Goal: Task Accomplishment & Management: Manage account settings

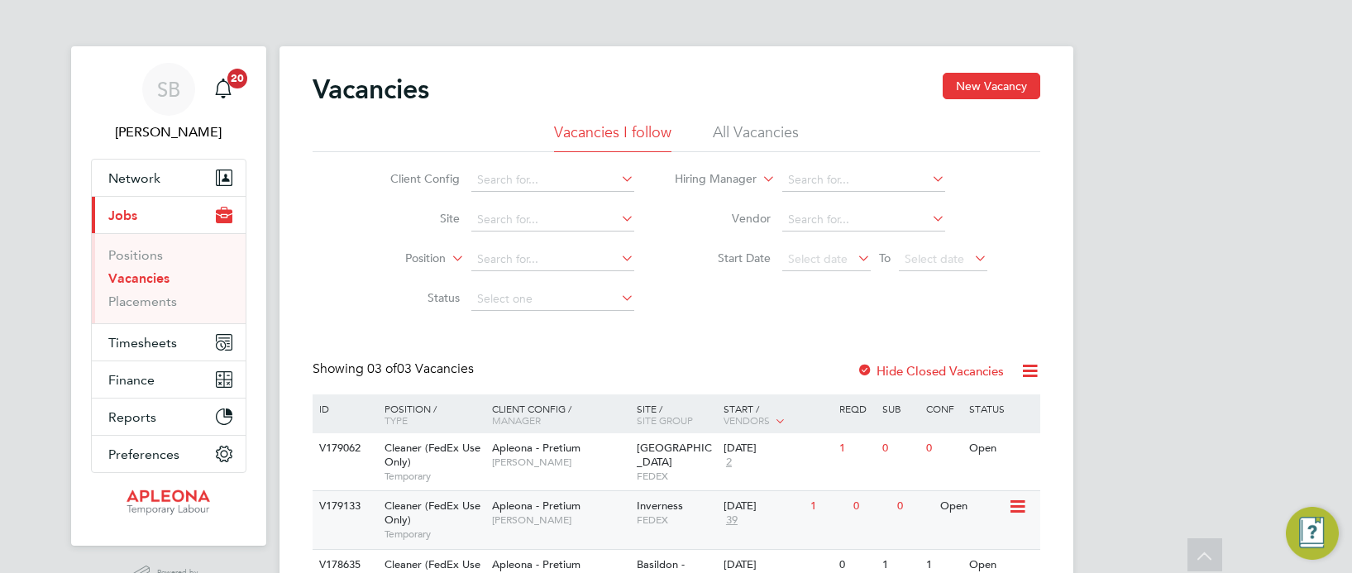
scroll to position [93, 0]
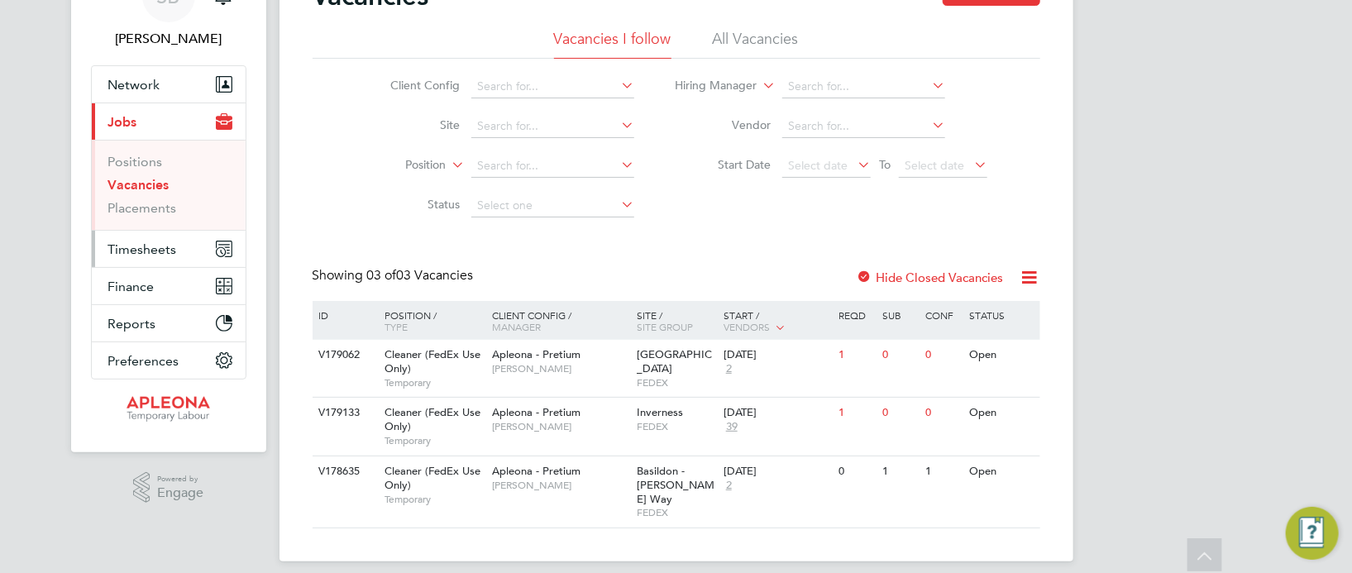
click at [147, 251] on span "Timesheets" at bounding box center [142, 249] width 69 height 16
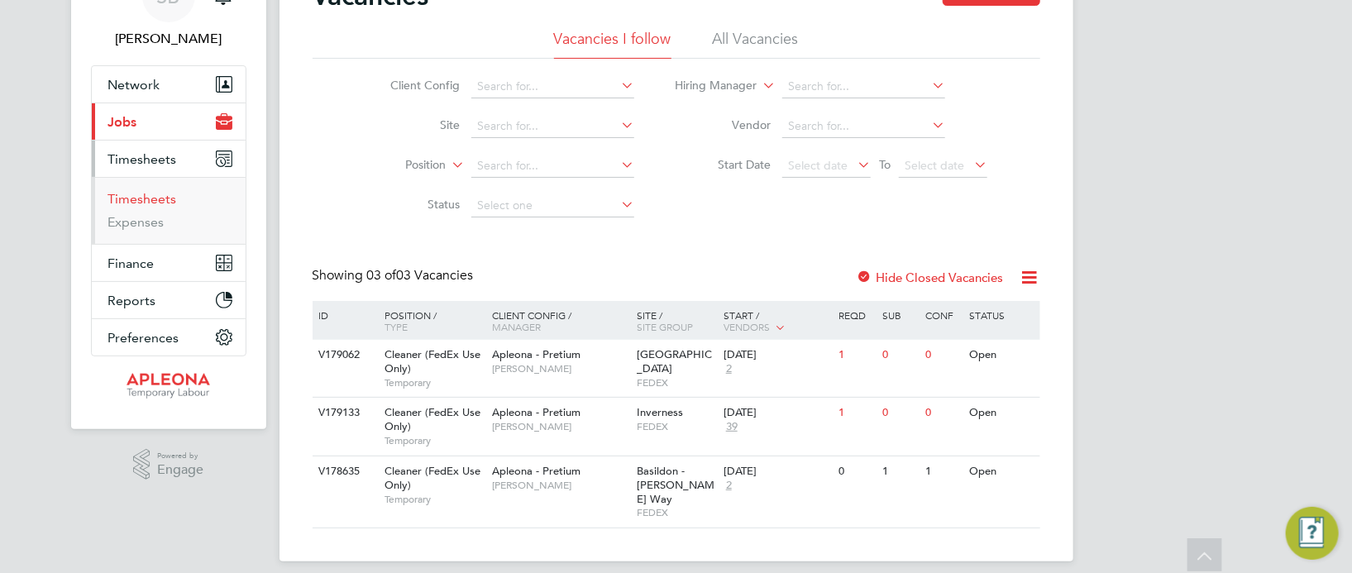
click at [139, 197] on link "Timesheets" at bounding box center [142, 199] width 69 height 16
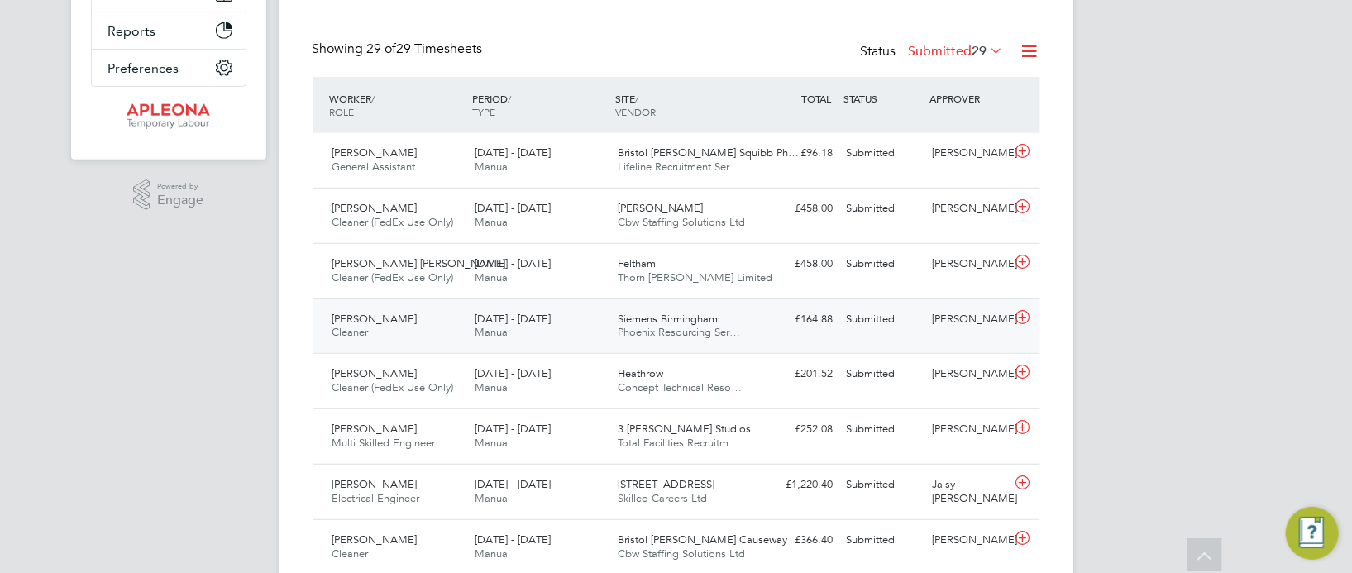
scroll to position [371, 0]
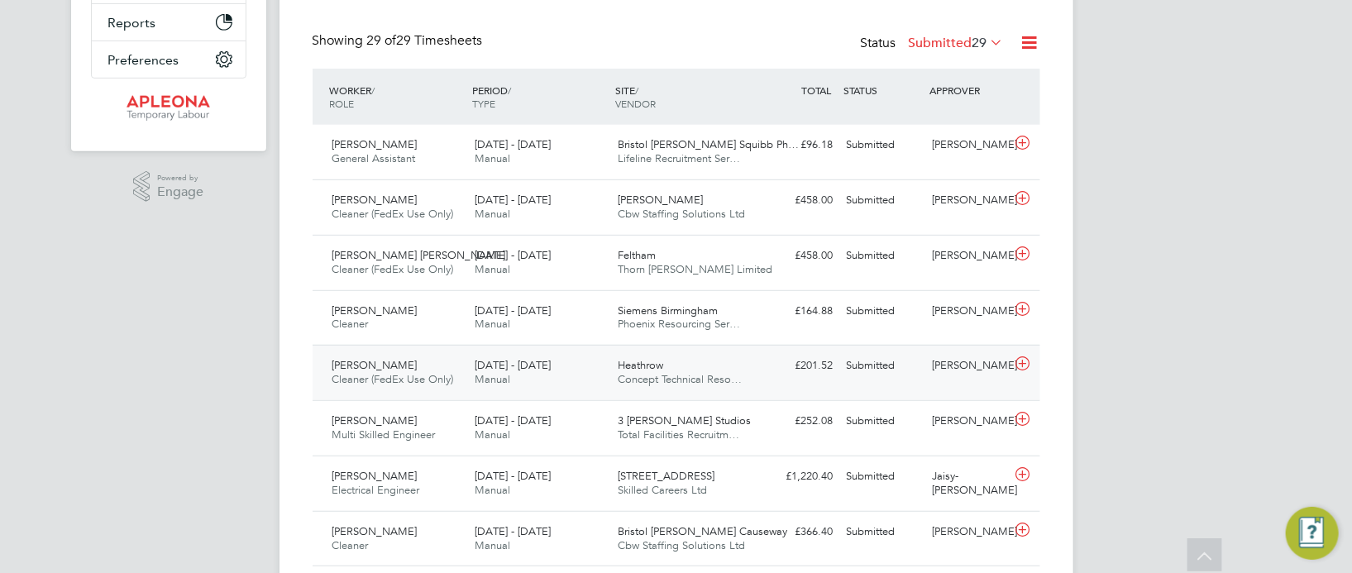
click at [648, 369] on span "Heathrow" at bounding box center [640, 365] width 45 height 14
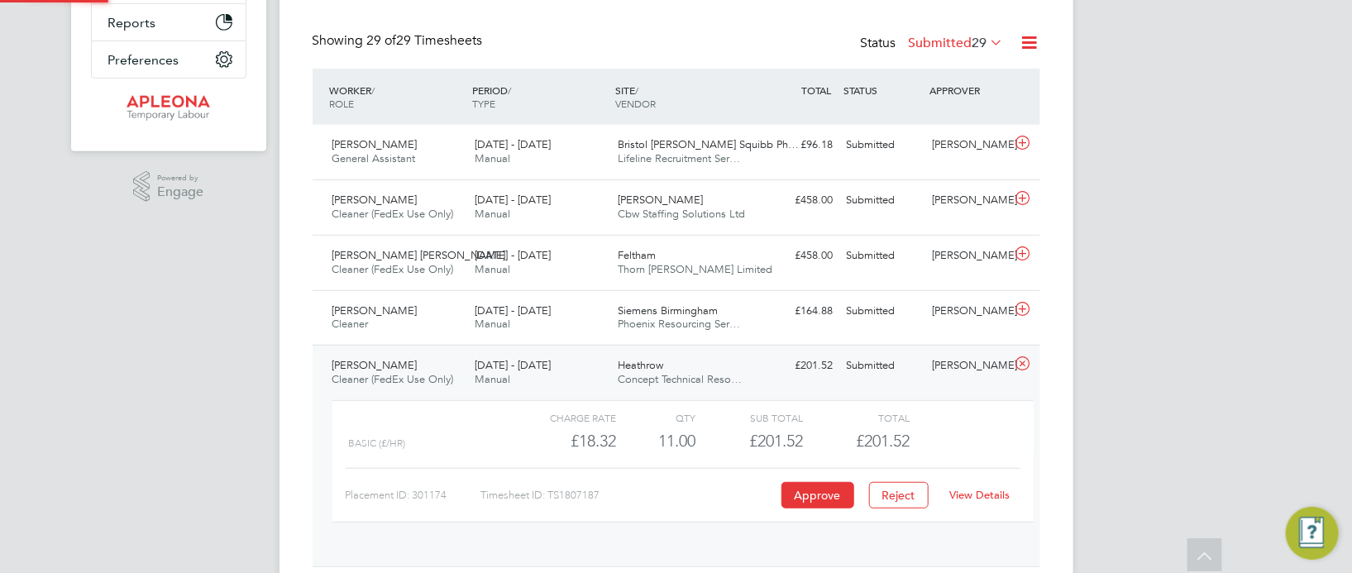
scroll to position [27, 161]
click at [669, 209] on span "Cbw Staffing Solutions Ltd" at bounding box center [681, 214] width 127 height 14
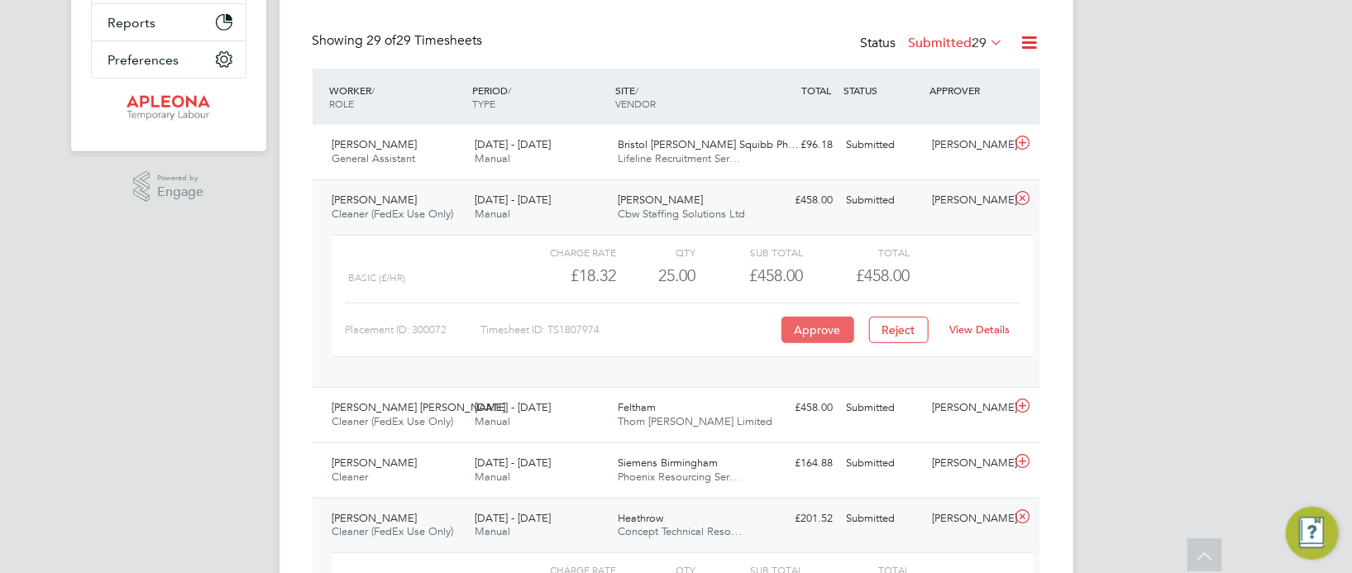
click at [813, 328] on button "Approve" at bounding box center [817, 330] width 73 height 26
click at [818, 326] on button "Approve" at bounding box center [817, 330] width 73 height 26
drag, startPoint x: 673, startPoint y: 205, endPoint x: 678, endPoint y: 197, distance: 9.6
click at [674, 204] on div "Crawley Cbw Staffing Solutions Ltd" at bounding box center [682, 207] width 143 height 41
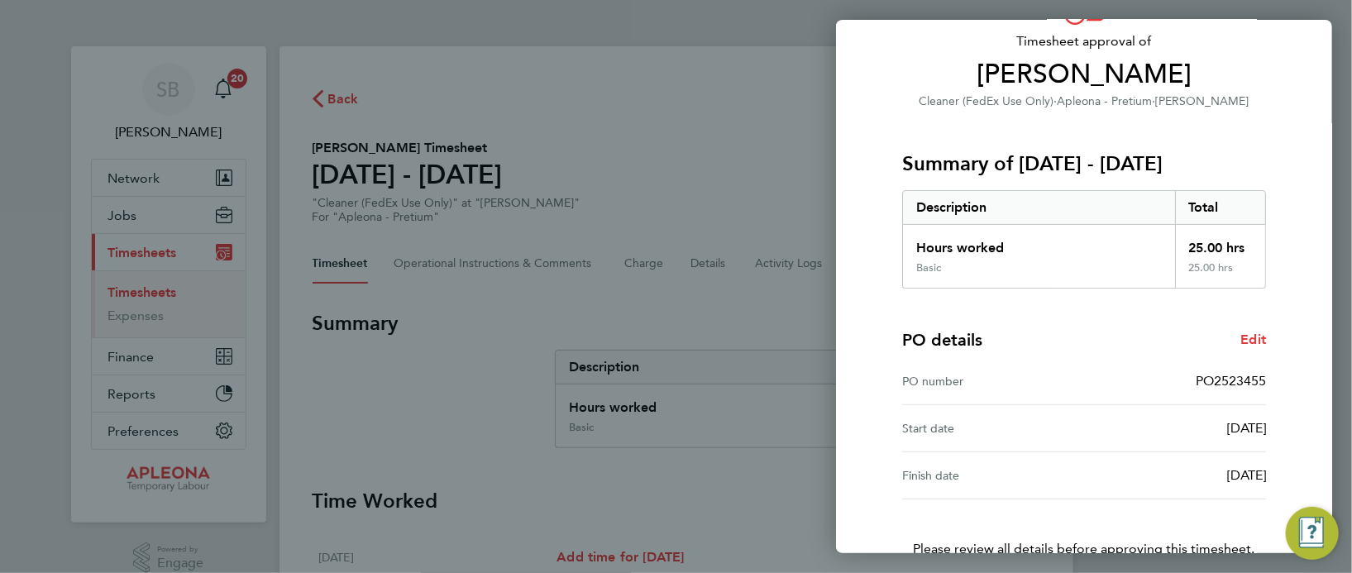
scroll to position [217, 0]
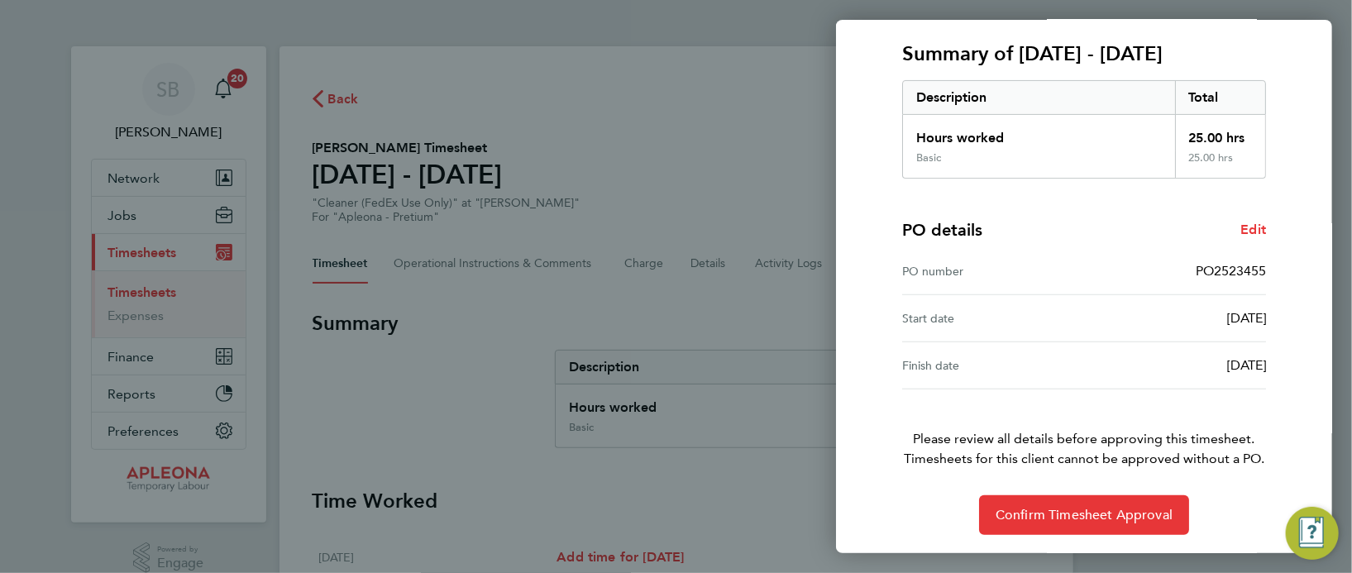
click at [704, 214] on div "Back Timesheet approval of [PERSON_NAME] Cleaner (FedEx Use Only) · Apleona - […" at bounding box center [676, 286] width 1352 height 573
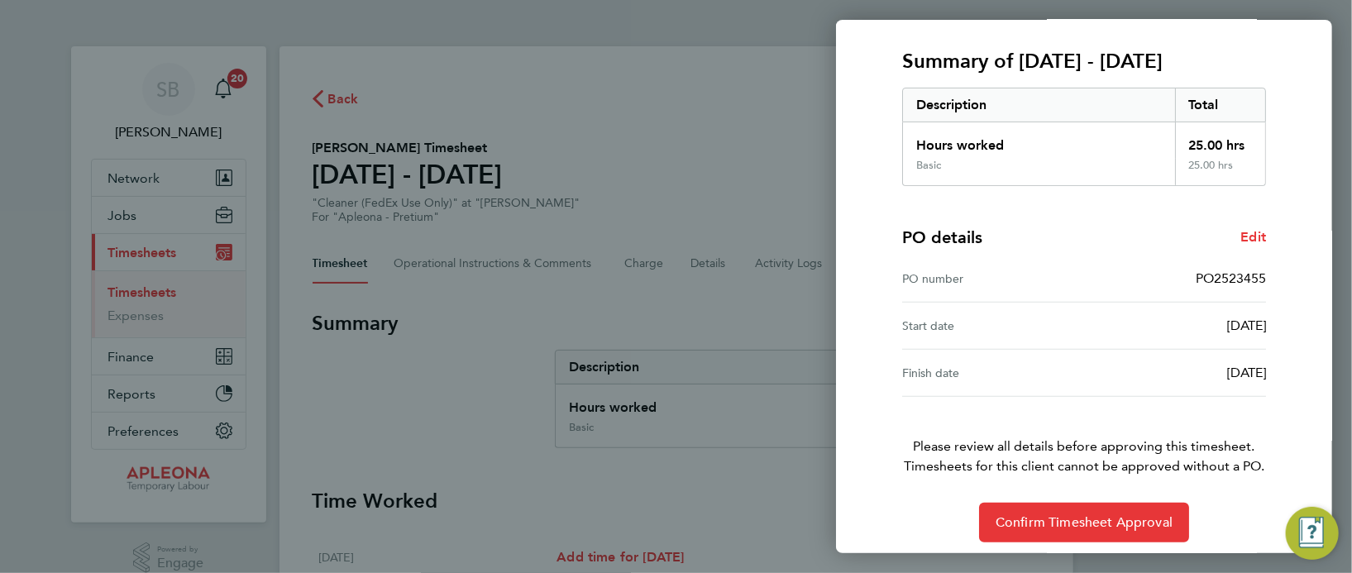
scroll to position [217, 0]
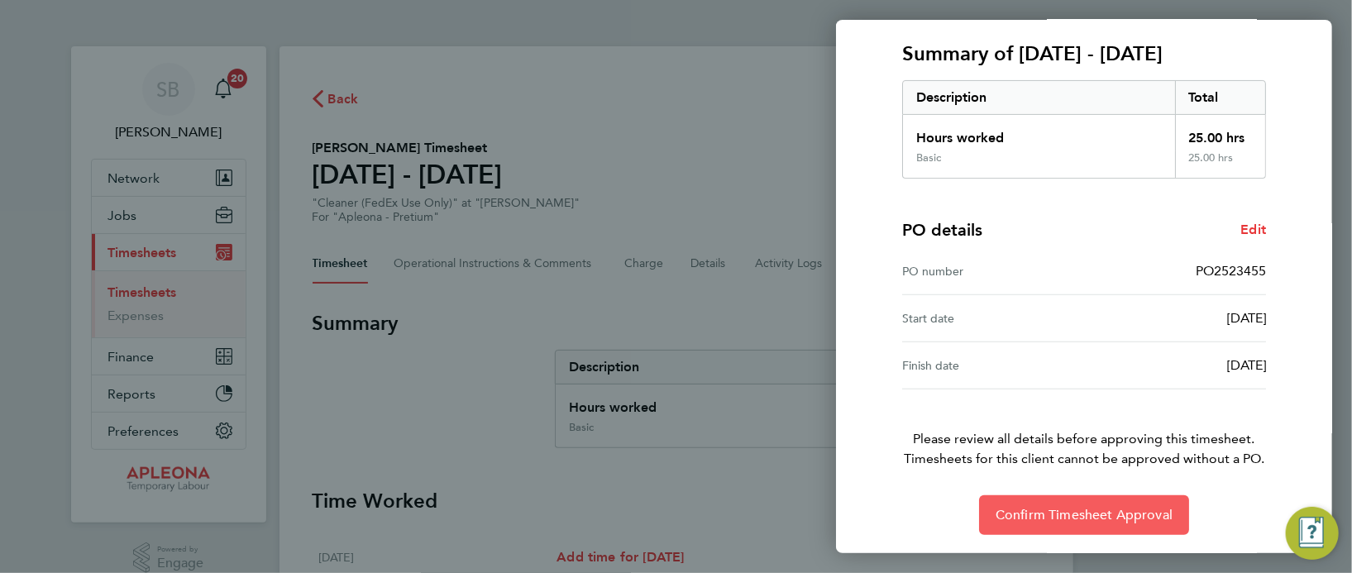
click at [1110, 512] on span "Confirm Timesheet Approval" at bounding box center [1083, 515] width 177 height 17
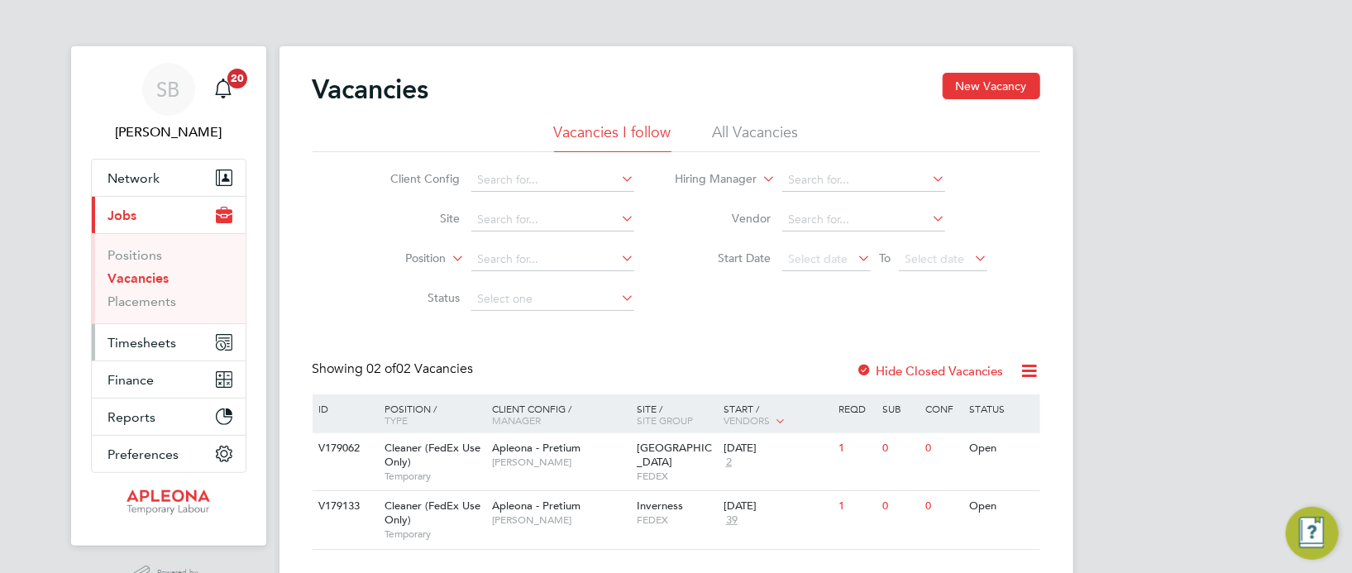
click at [163, 339] on span "Timesheets" at bounding box center [142, 343] width 69 height 16
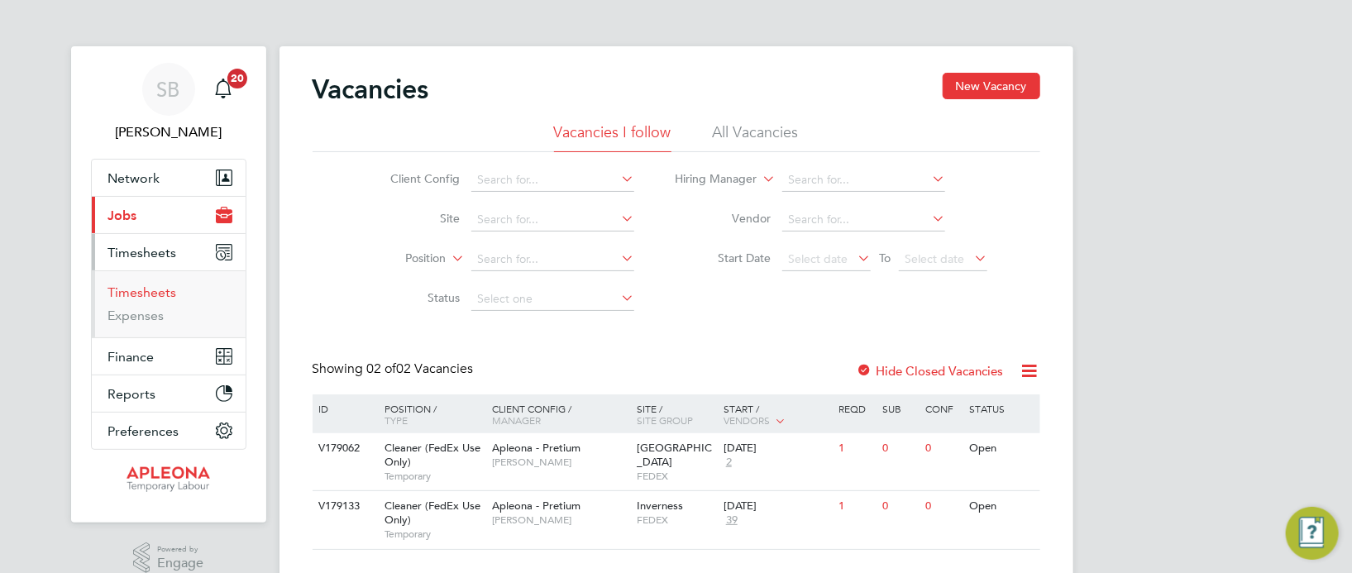
click at [165, 293] on link "Timesheets" at bounding box center [142, 292] width 69 height 16
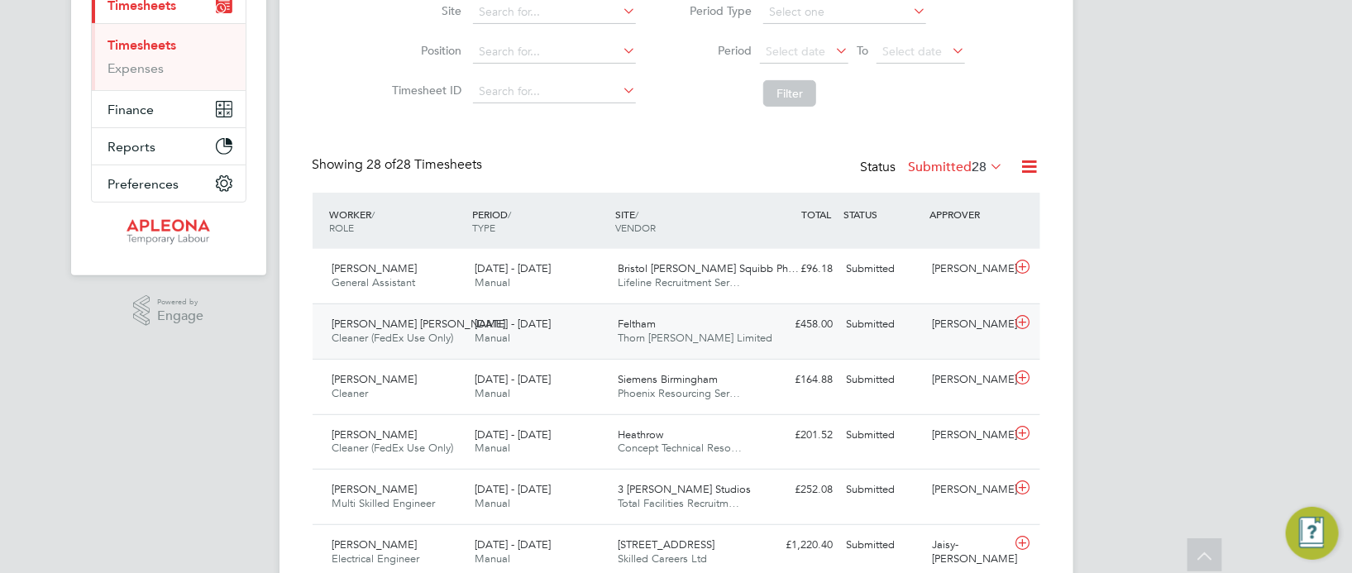
click at [653, 332] on span "Thorn Baker Limited" at bounding box center [695, 338] width 155 height 14
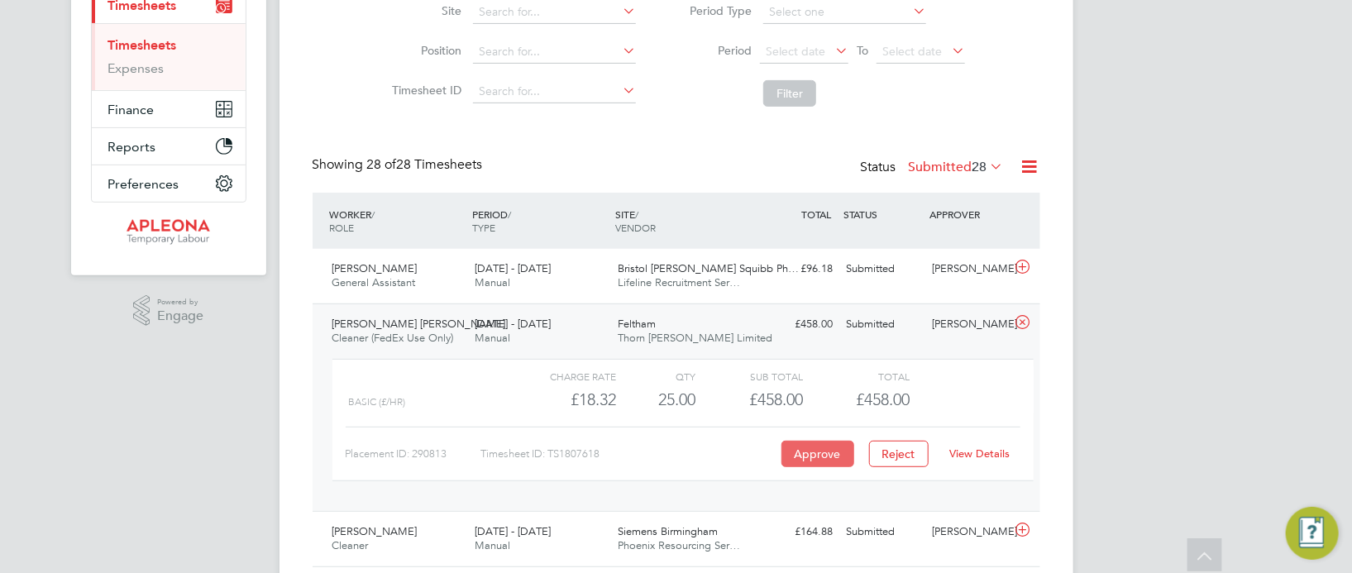
click at [809, 452] on button "Approve" at bounding box center [817, 454] width 73 height 26
click at [609, 319] on div "16 - 22 Aug 2025 Manual" at bounding box center [539, 331] width 143 height 41
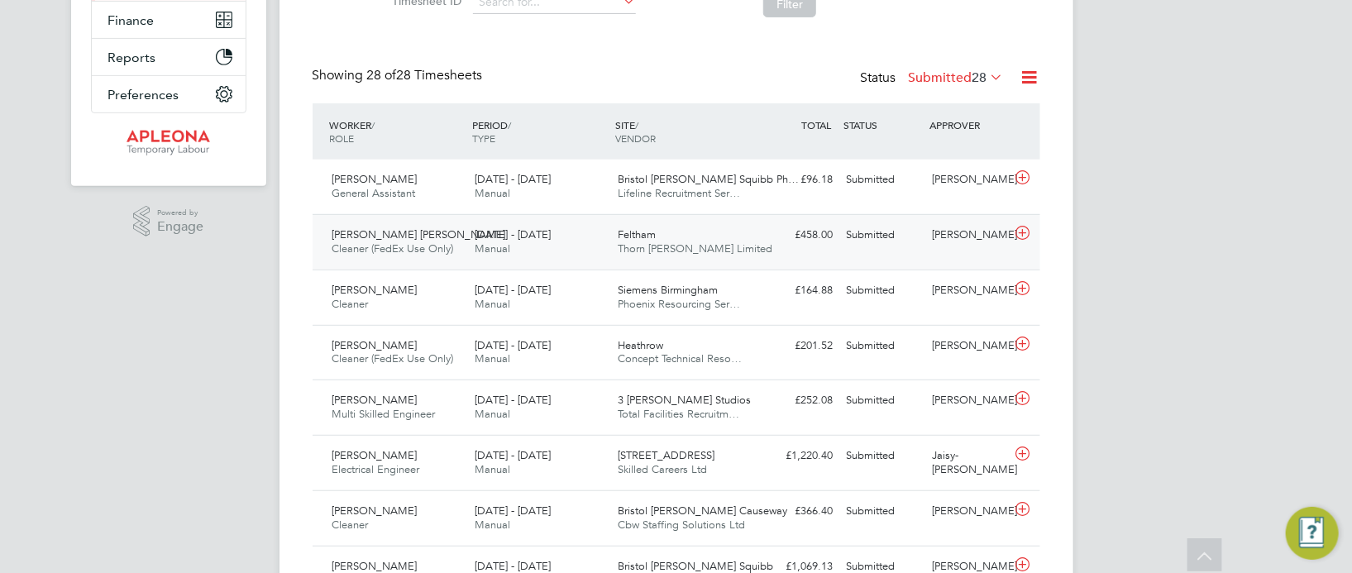
scroll to position [371, 0]
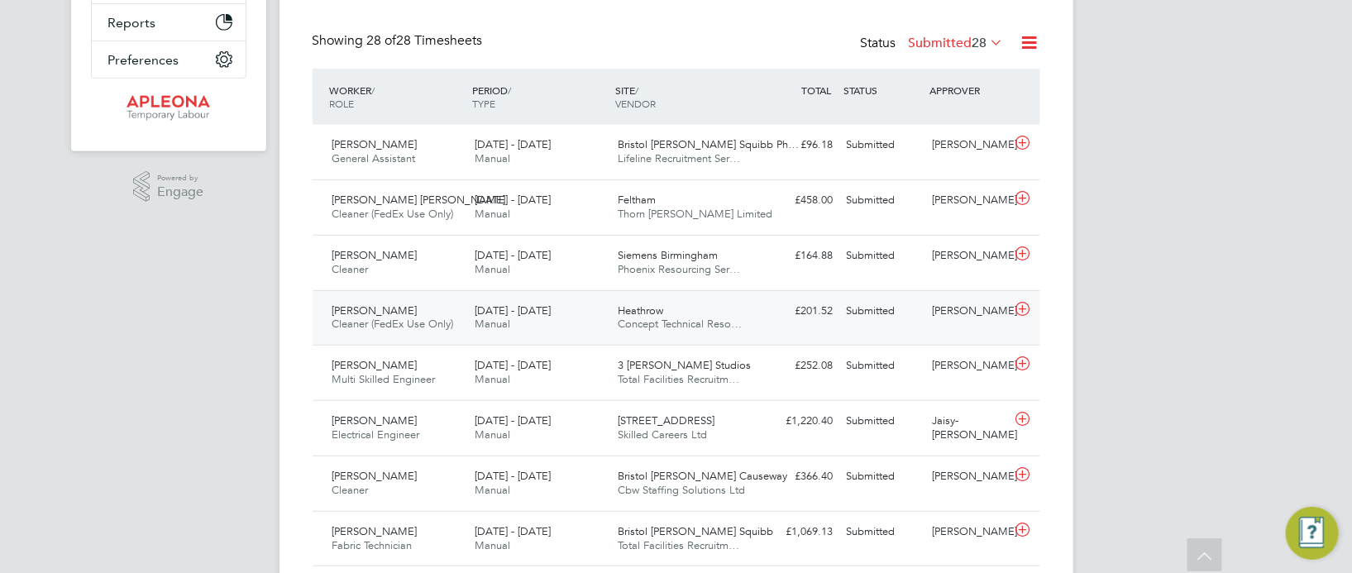
click at [659, 317] on span "Concept Technical Reso…" at bounding box center [680, 324] width 124 height 14
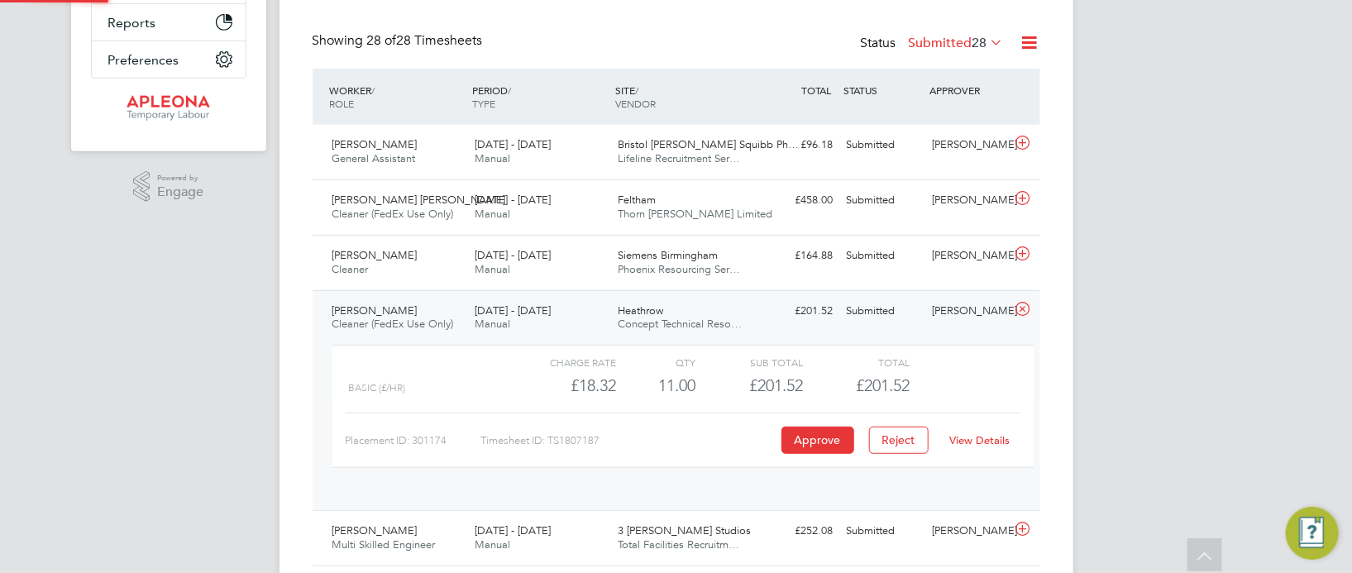
scroll to position [27, 161]
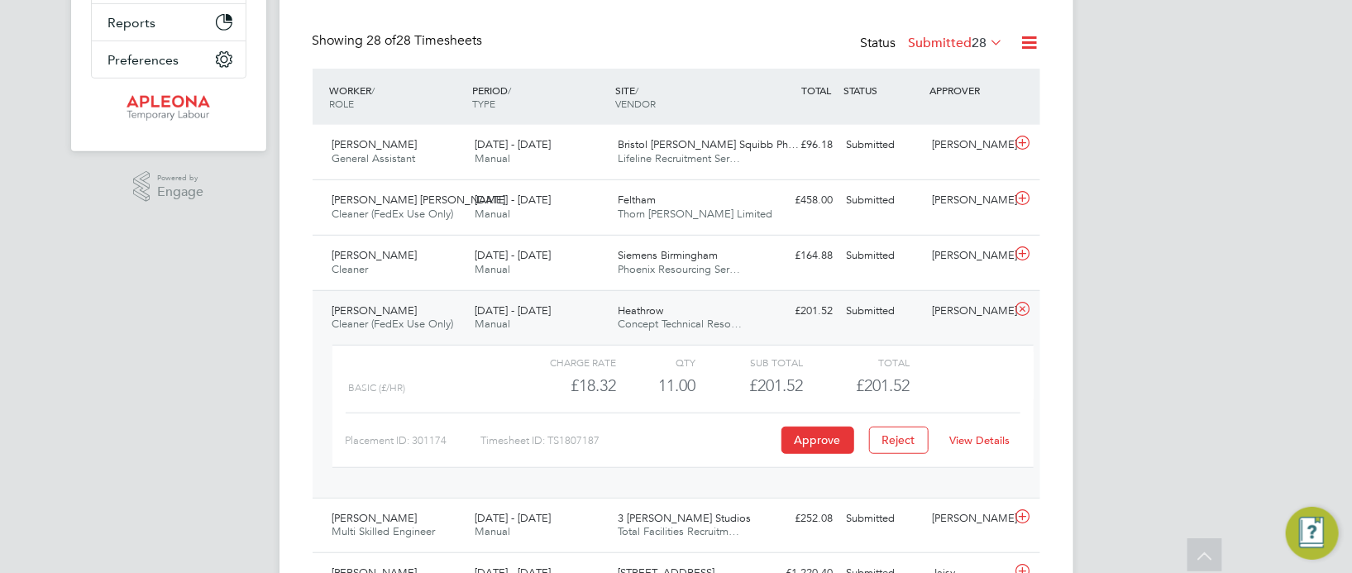
click at [979, 437] on link "View Details" at bounding box center [979, 440] width 60 height 14
click at [811, 433] on button "Approve" at bounding box center [817, 440] width 73 height 26
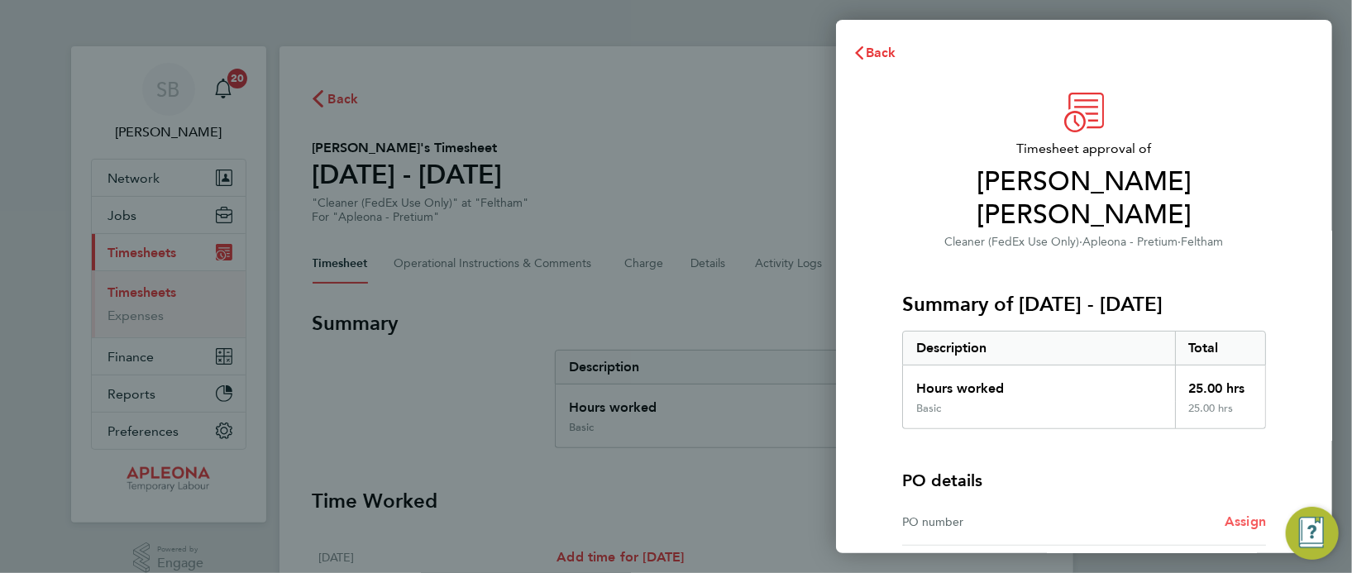
click at [1243, 513] on span "Assign" at bounding box center [1244, 521] width 41 height 16
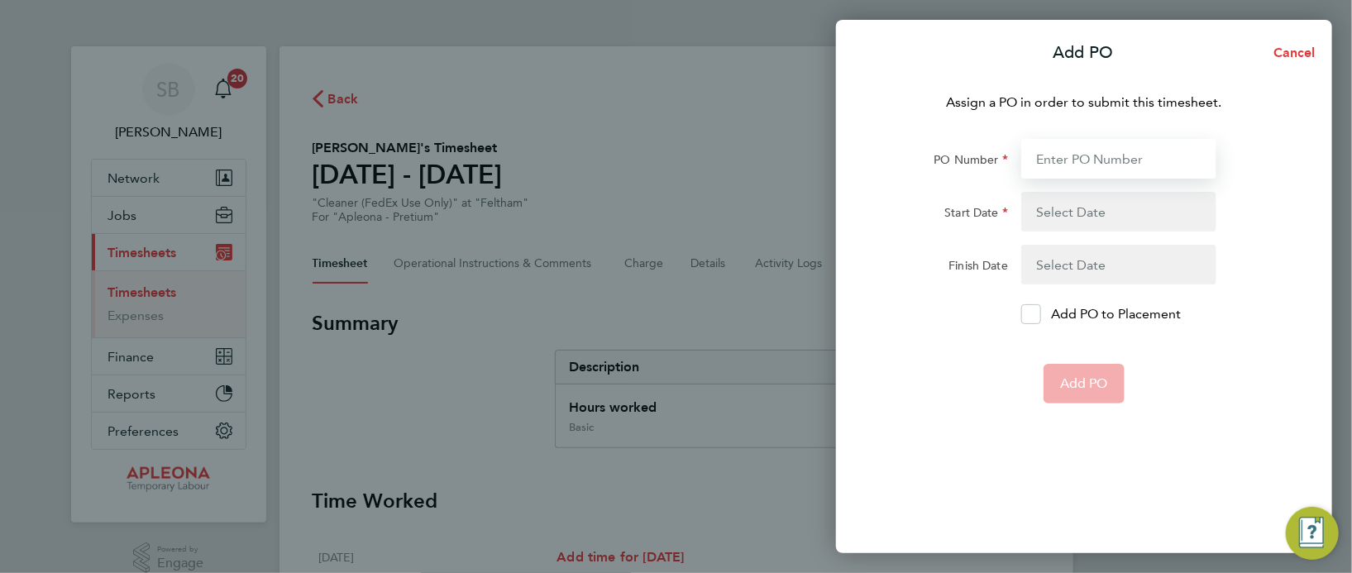
click at [1037, 157] on input "PO Number" at bounding box center [1118, 159] width 195 height 40
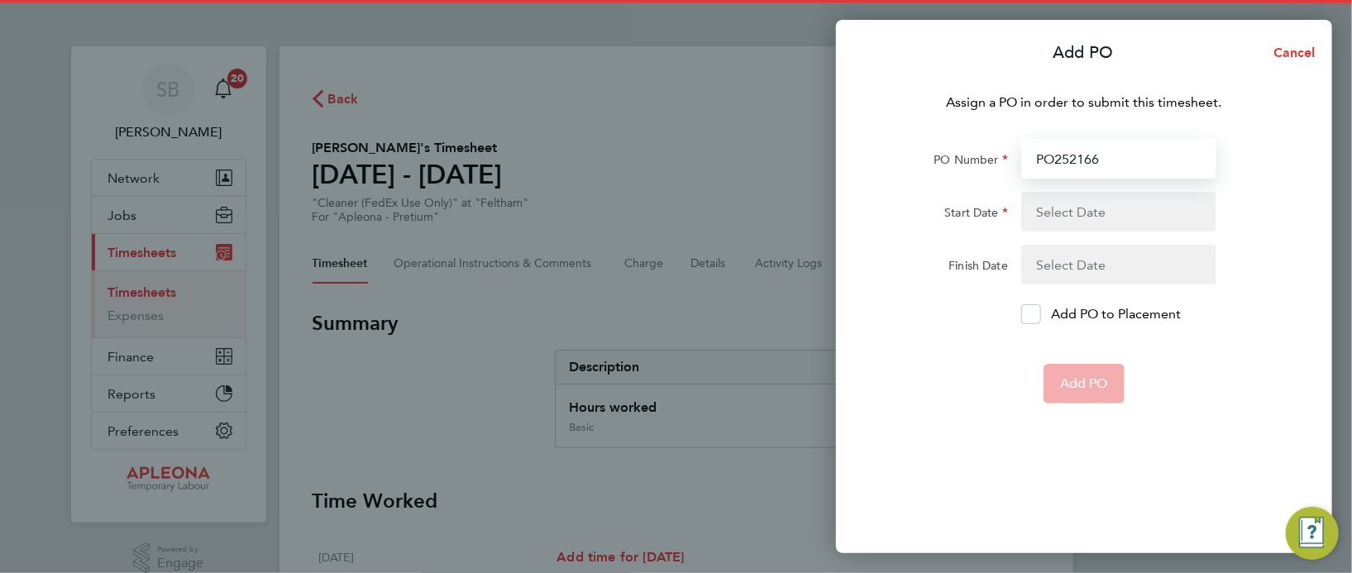
type input "PO2521667"
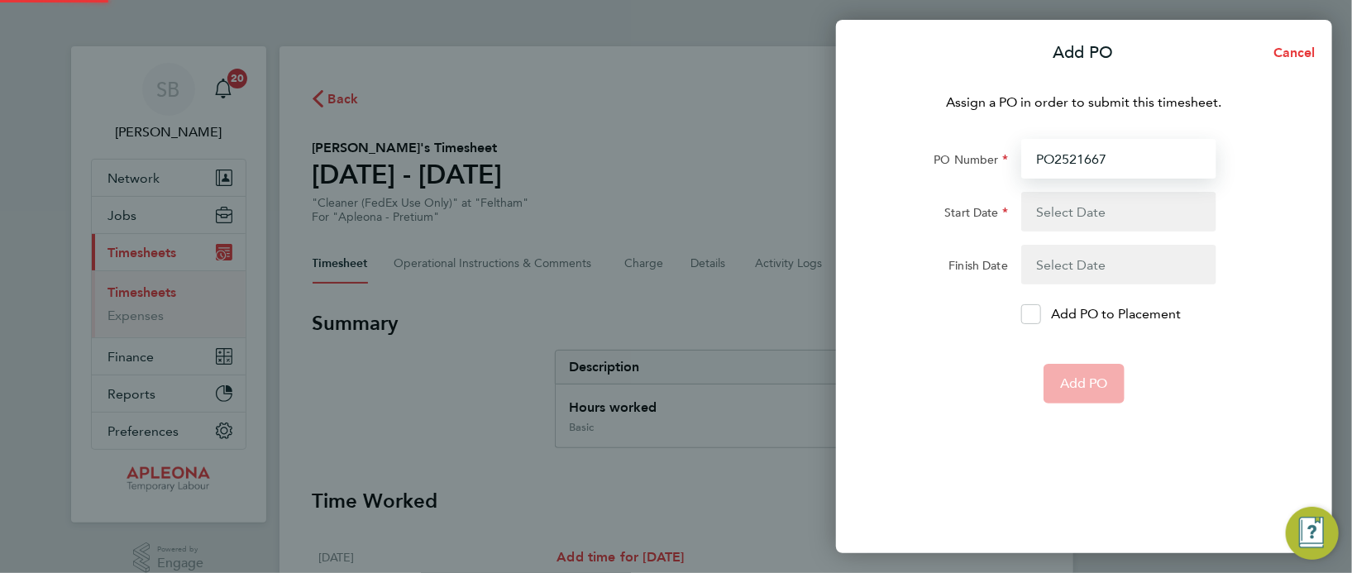
type input "09 Aug 25"
type input "15 Aug 25"
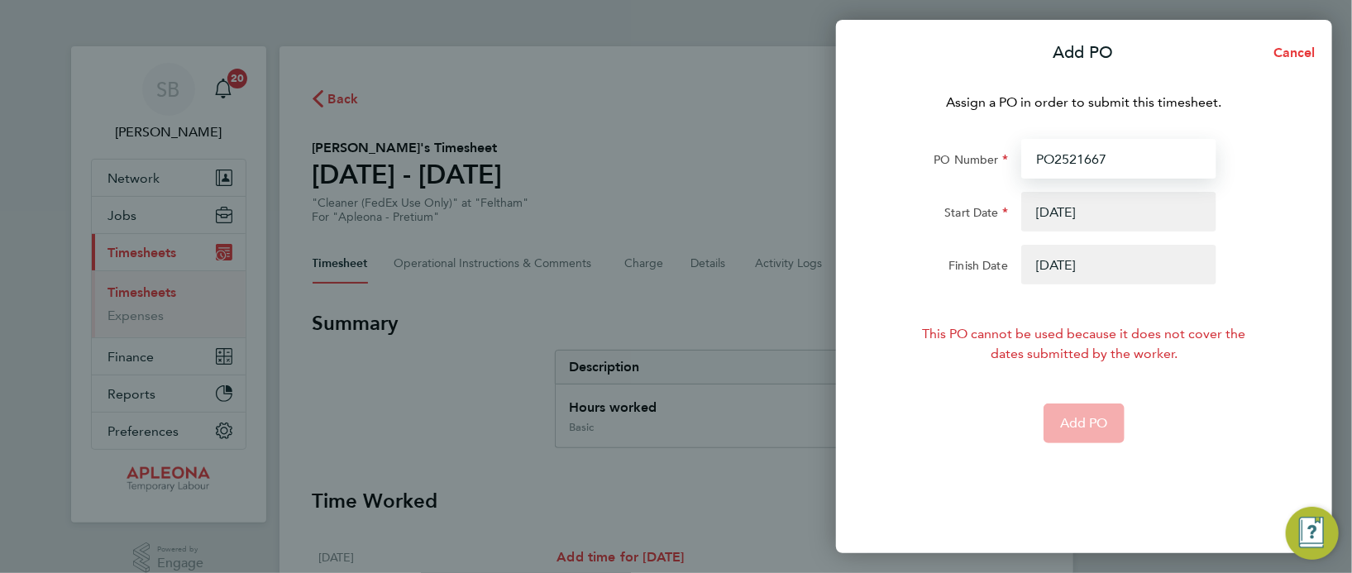
type input "PO2521667"
click at [1069, 215] on button "button" at bounding box center [1118, 212] width 195 height 40
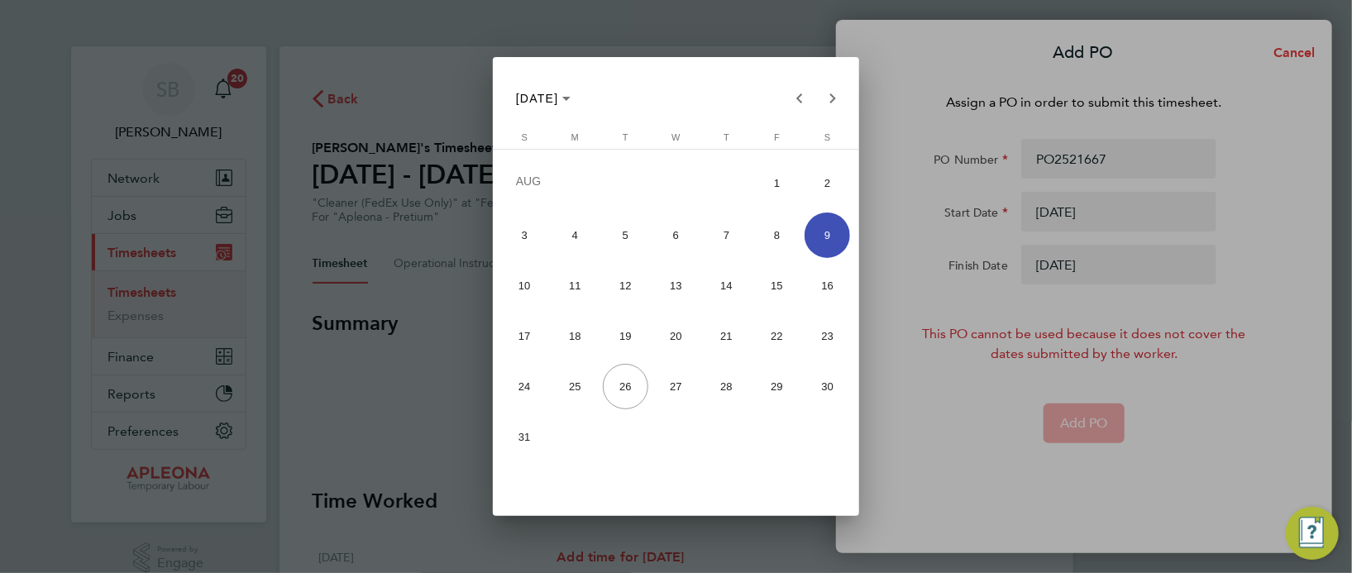
click at [825, 284] on span "16" at bounding box center [826, 285] width 45 height 45
type input "16 Aug 25"
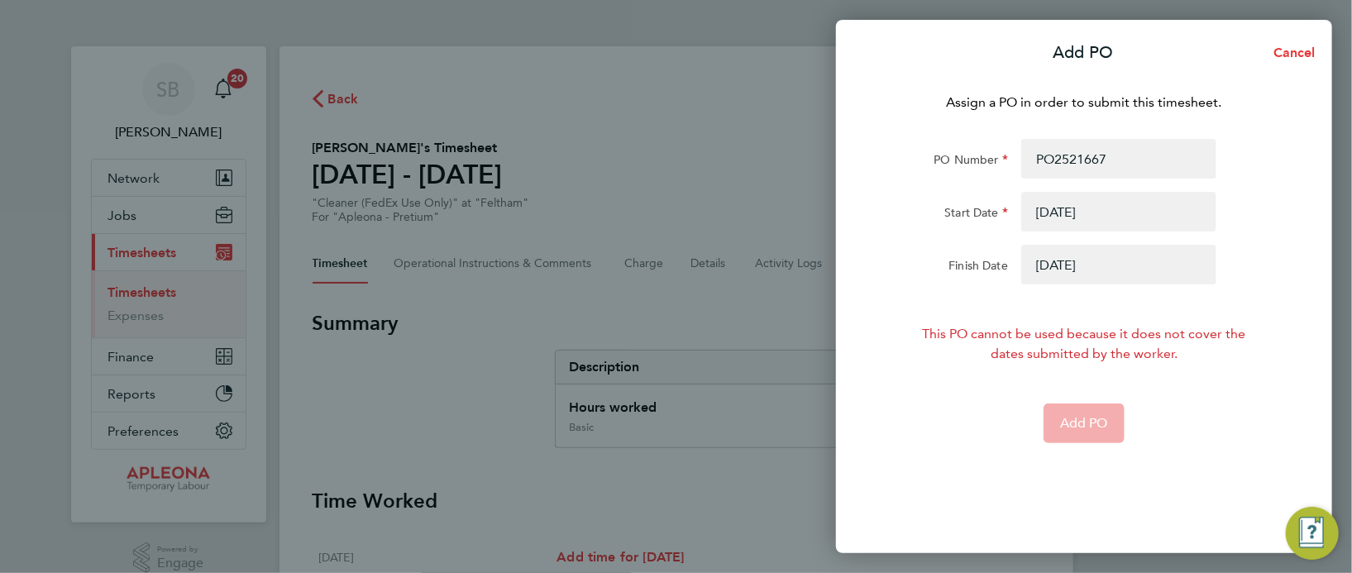
click at [1052, 260] on button "button" at bounding box center [1118, 265] width 195 height 40
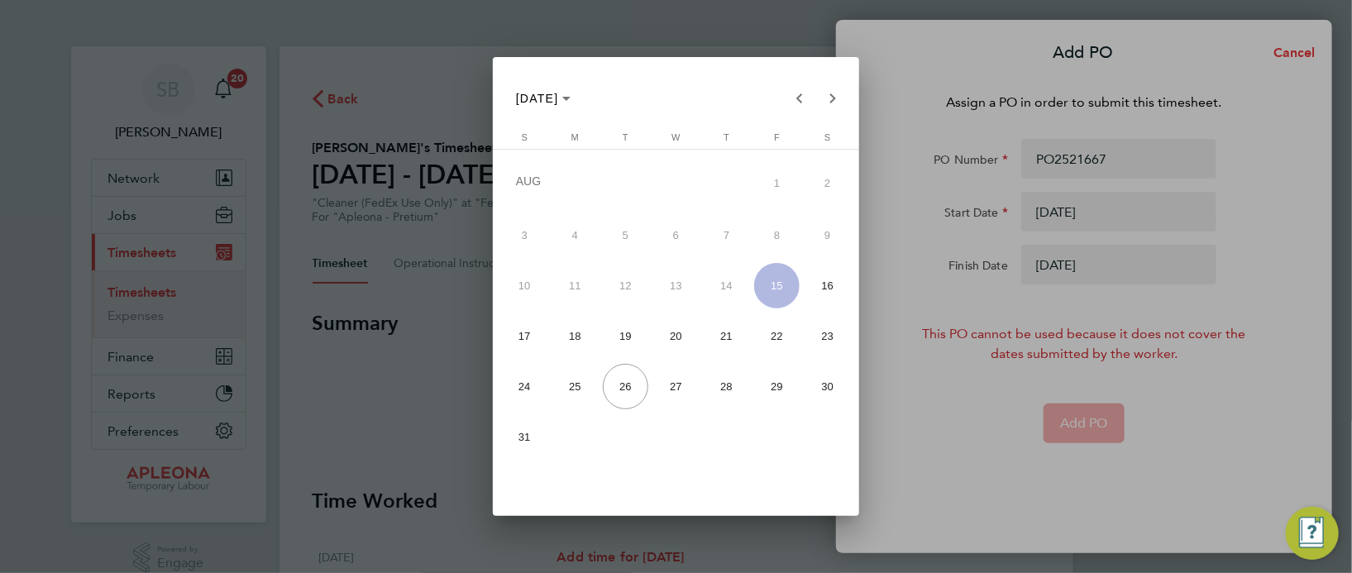
click at [768, 327] on span "22" at bounding box center [776, 335] width 45 height 45
type input "22 Aug 25"
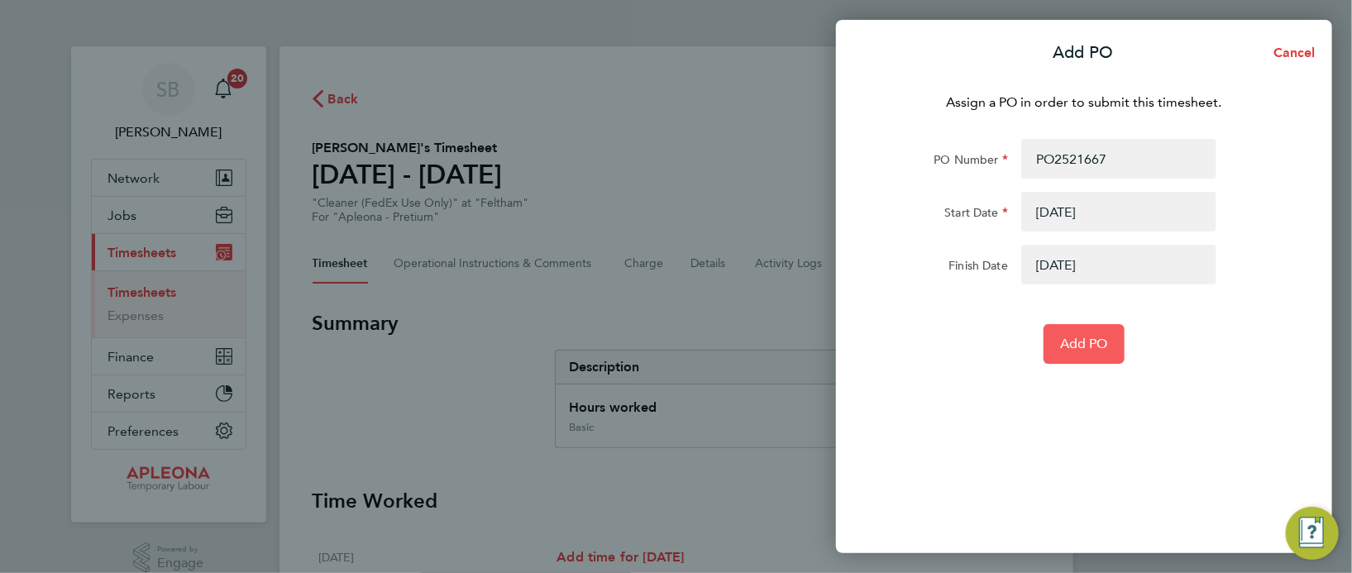
click at [1086, 350] on span "Add PO" at bounding box center [1084, 344] width 48 height 17
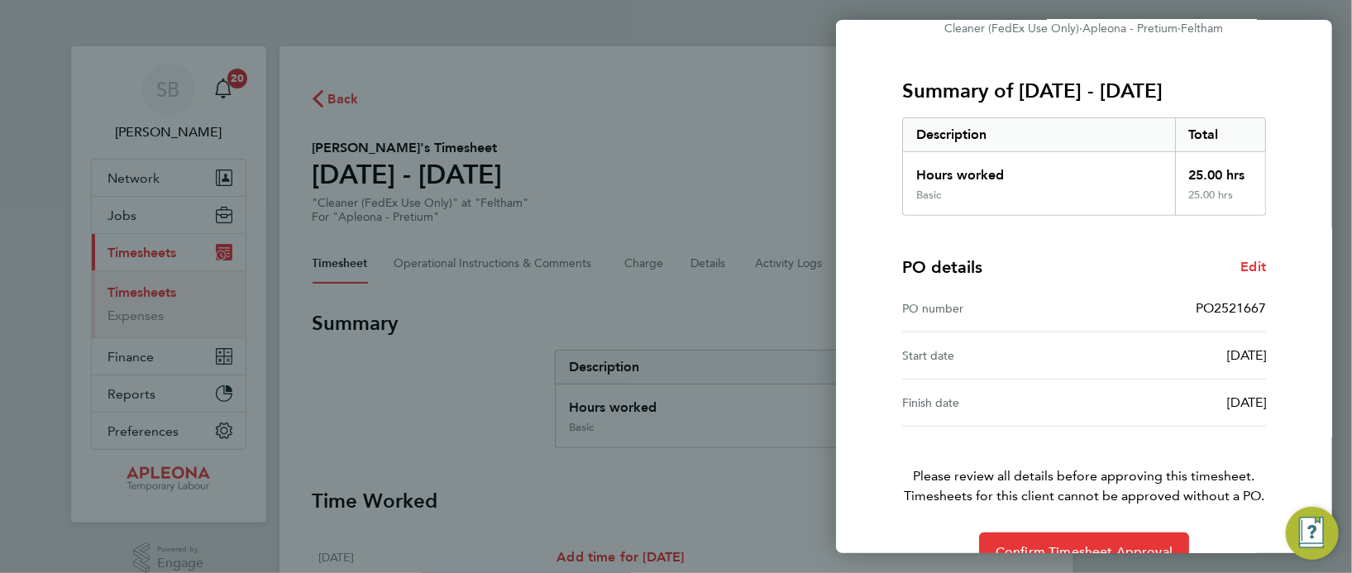
scroll to position [217, 0]
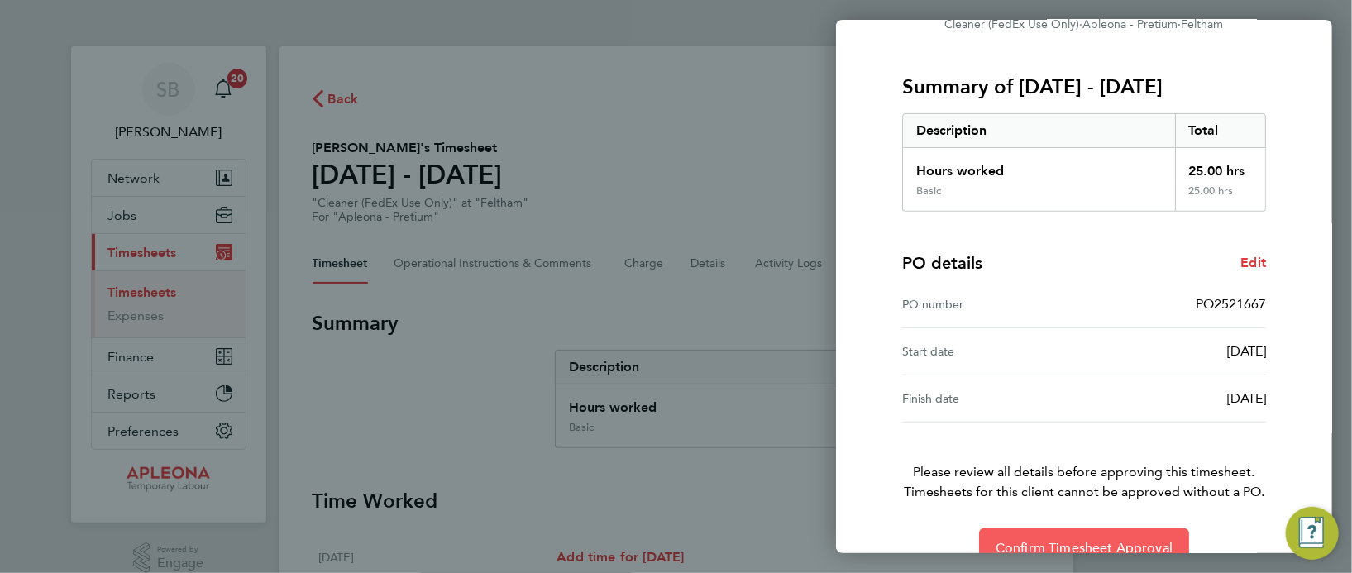
click at [1084, 540] on span "Confirm Timesheet Approval" at bounding box center [1083, 548] width 177 height 17
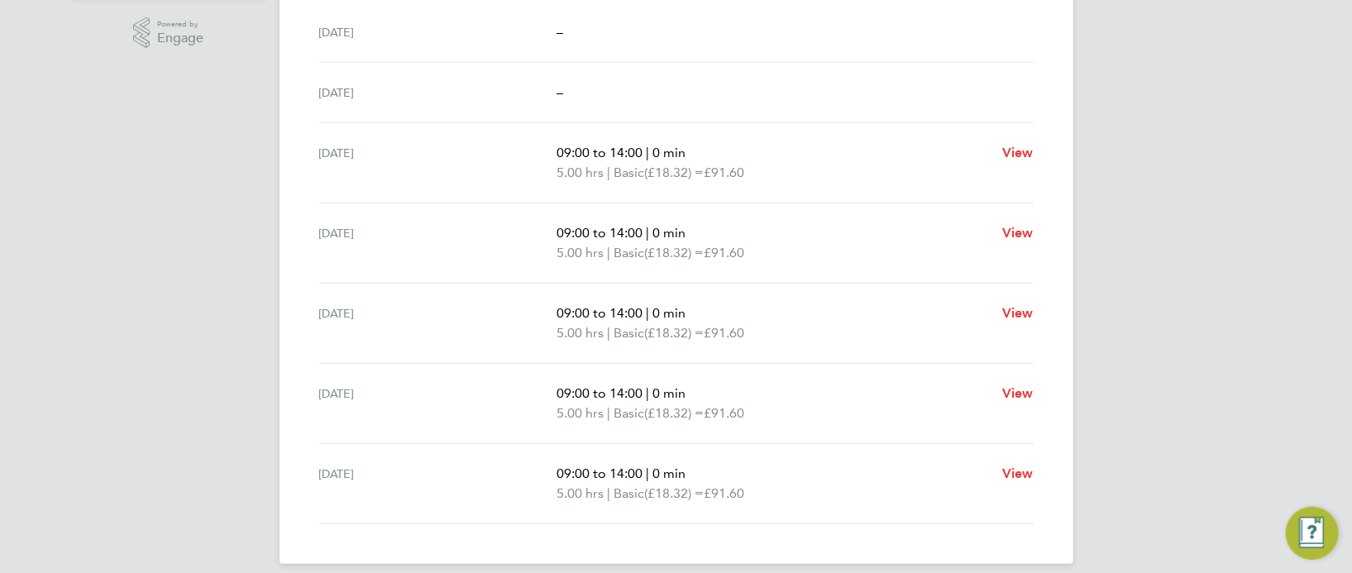
scroll to position [540, 0]
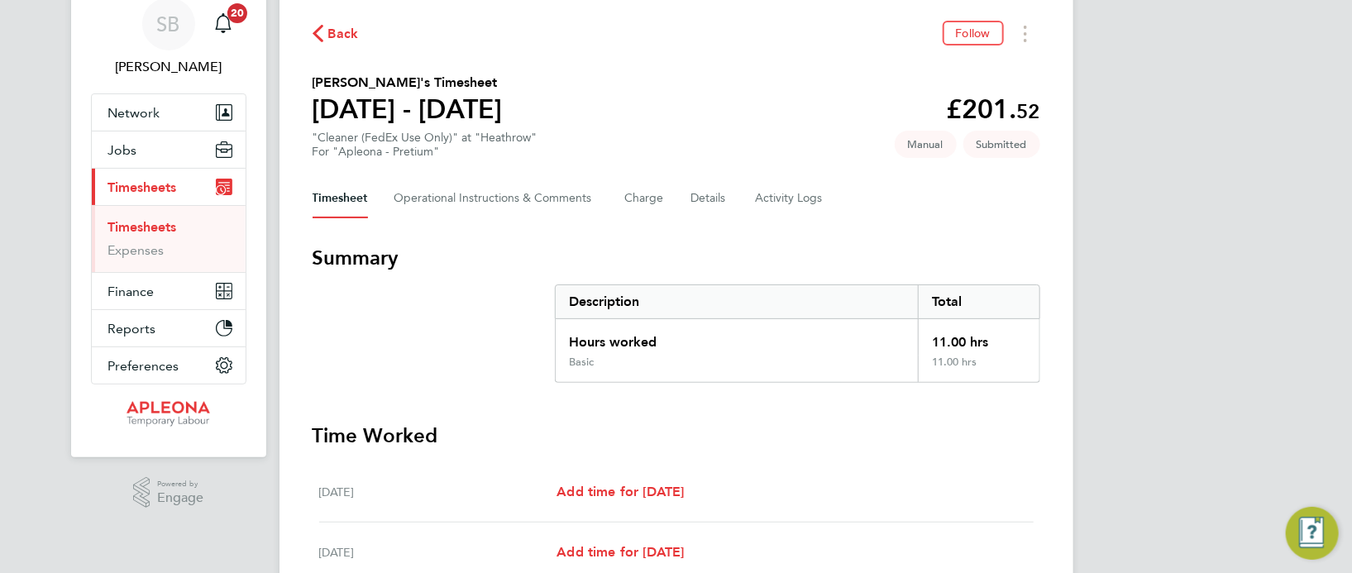
scroll to position [64, 0]
click at [144, 153] on button "Jobs" at bounding box center [169, 151] width 154 height 36
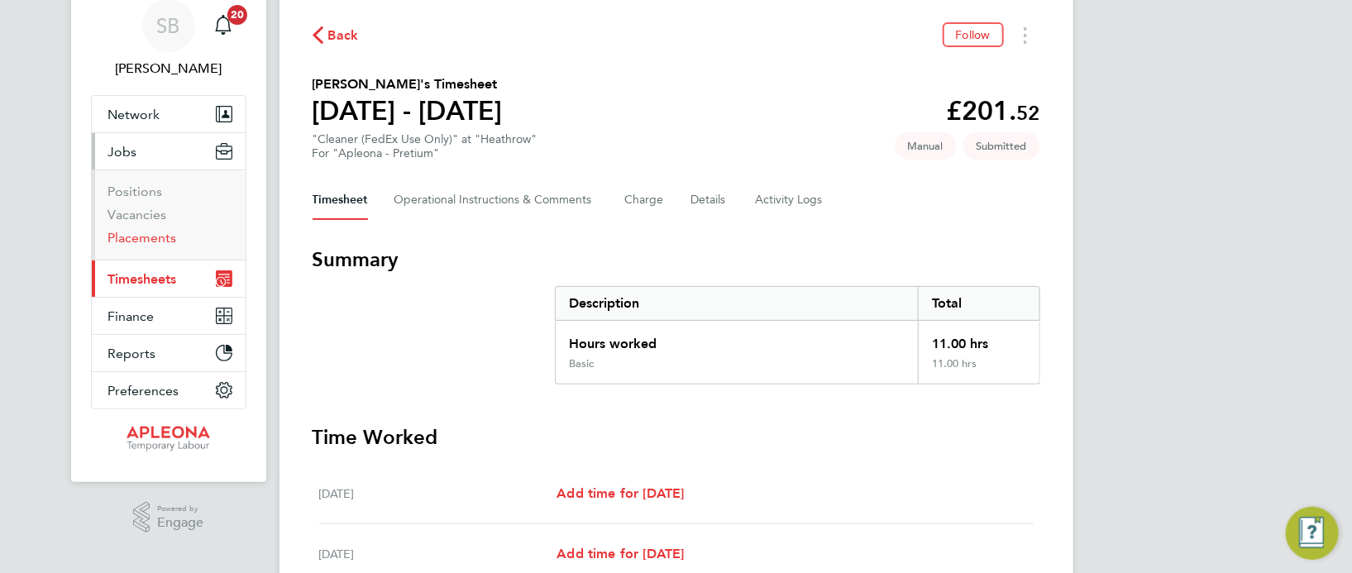
click at [147, 238] on link "Placements" at bounding box center [142, 238] width 69 height 16
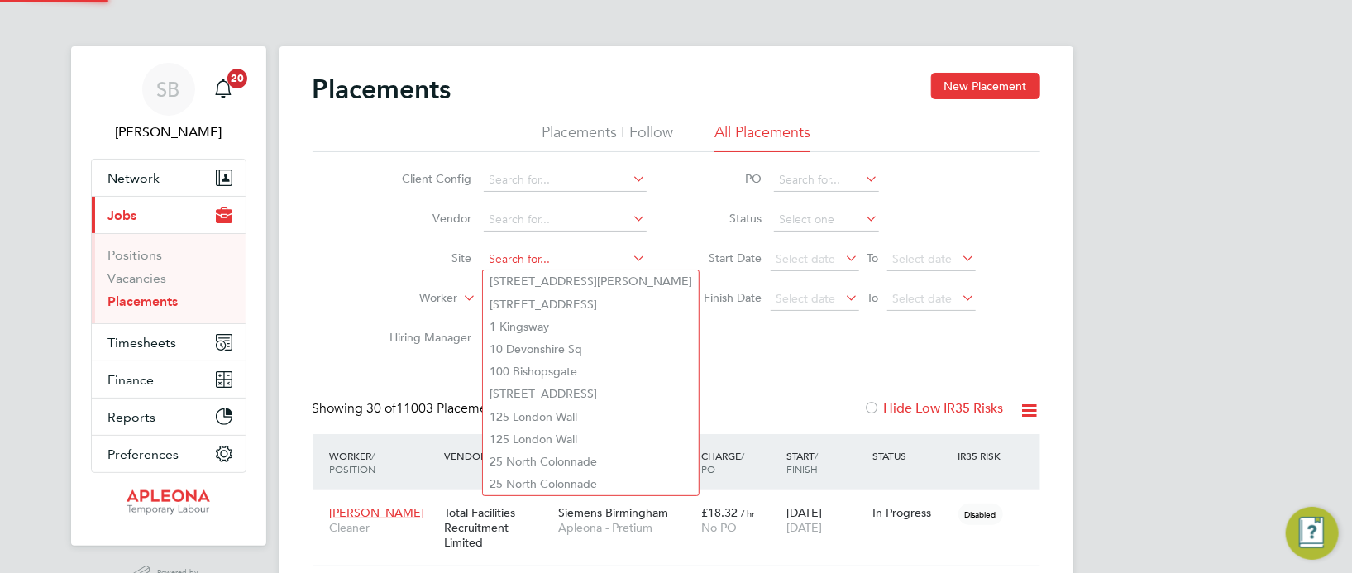
click at [568, 250] on input at bounding box center [565, 259] width 163 height 23
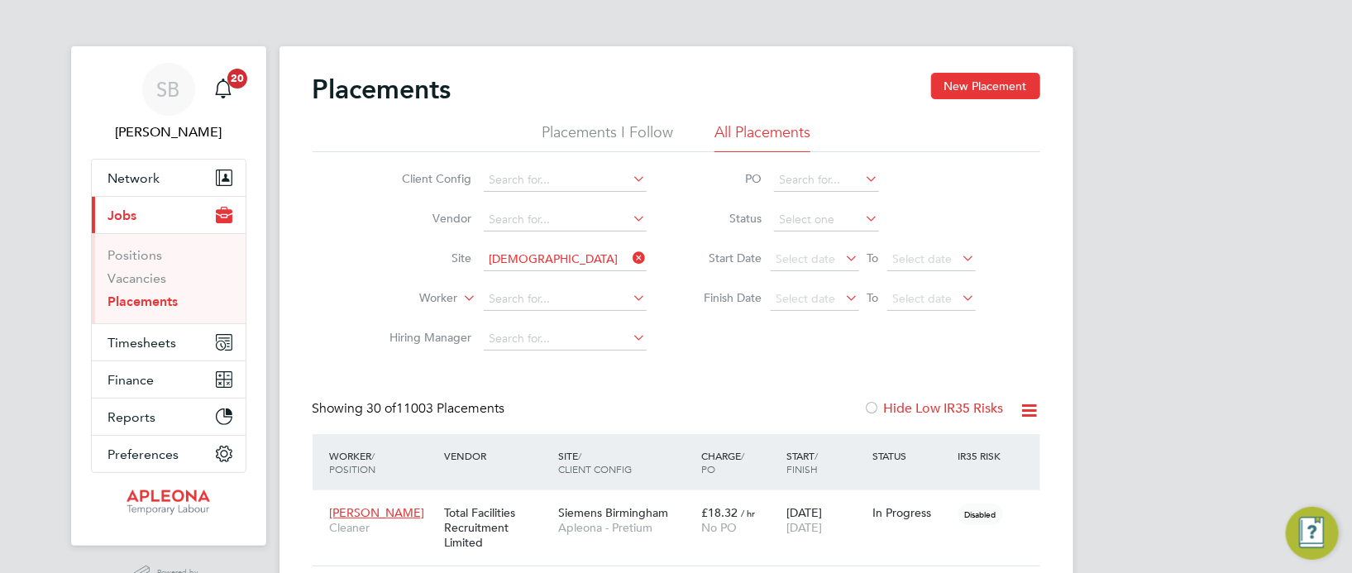
click at [523, 294] on li "Heathr ow" at bounding box center [603, 305] width 241 height 22
type input "Heathrow"
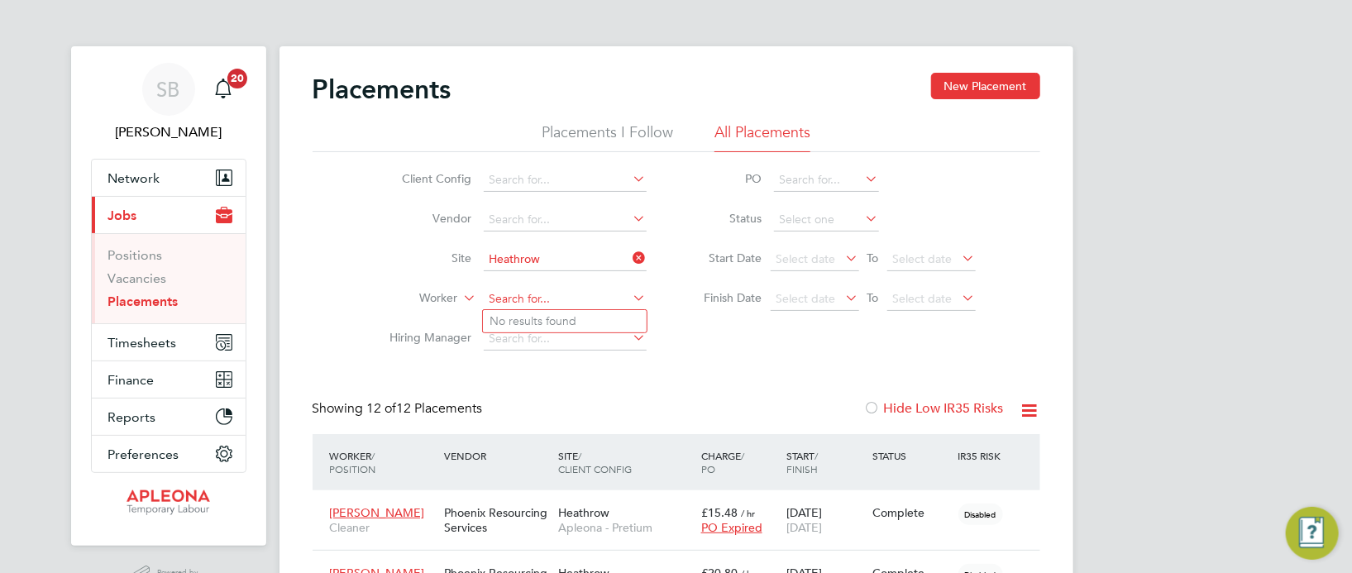
click at [525, 295] on input at bounding box center [565, 299] width 163 height 23
type input "Massaoud"
click at [143, 341] on span "Timesheets" at bounding box center [142, 343] width 69 height 16
click at [146, 340] on span "Timesheets" at bounding box center [142, 343] width 69 height 16
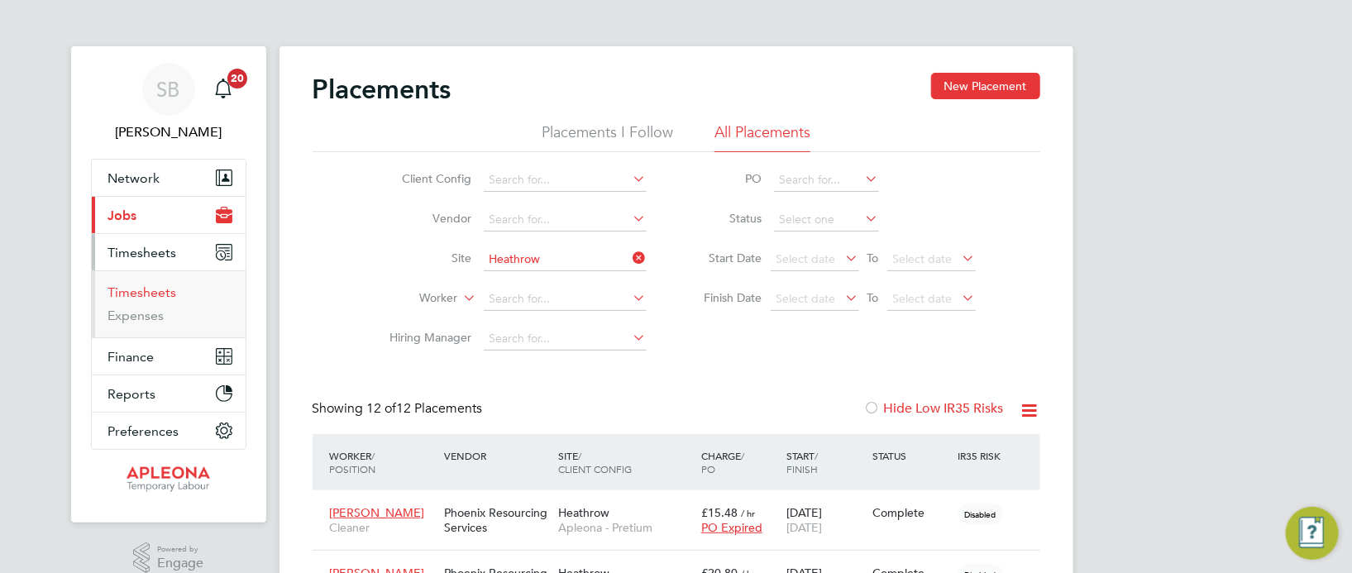
click at [156, 292] on link "Timesheets" at bounding box center [142, 292] width 69 height 16
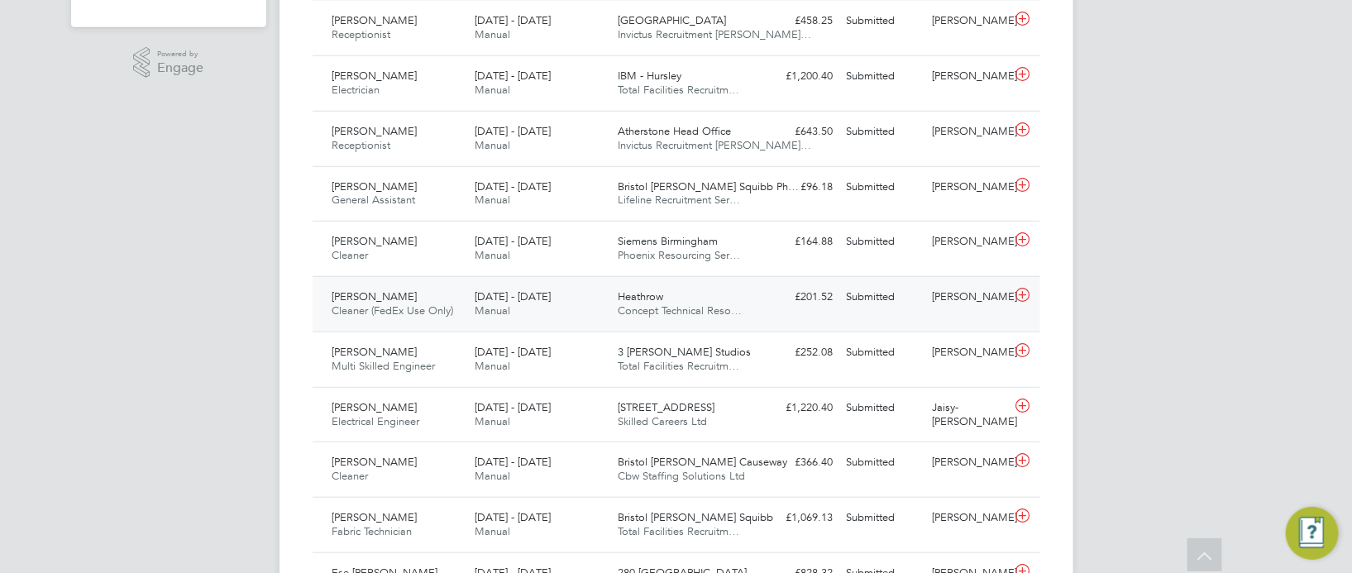
click at [660, 303] on span "Concept Technical Reso…" at bounding box center [680, 310] width 124 height 14
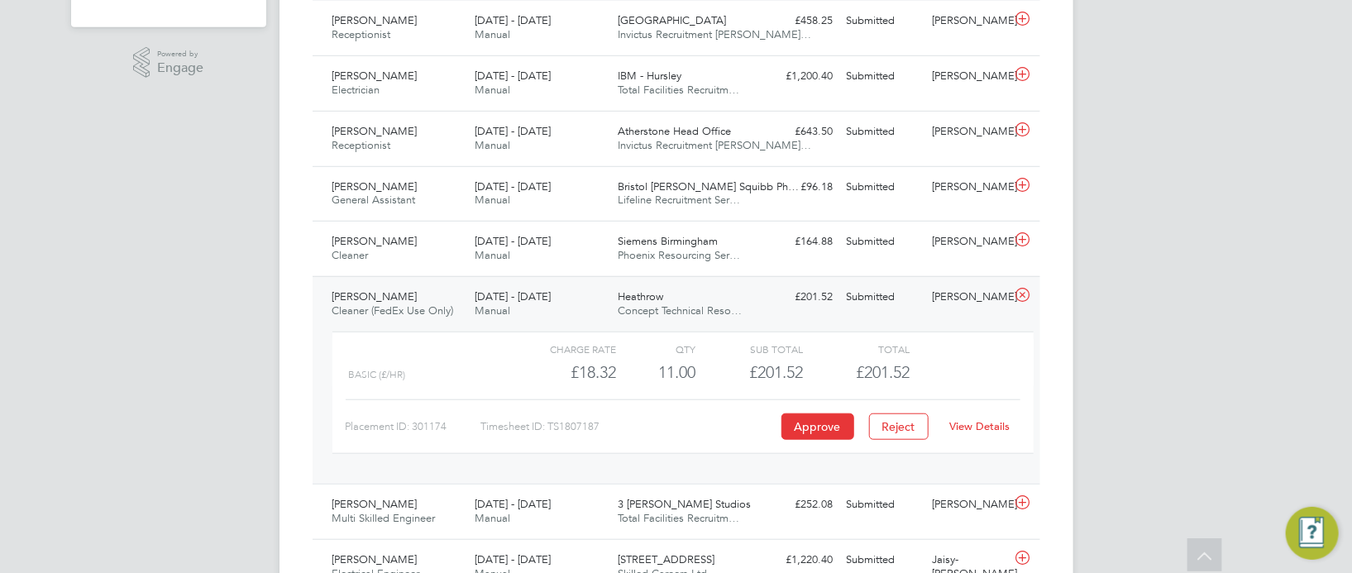
click at [963, 426] on link "View Details" at bounding box center [979, 426] width 60 height 14
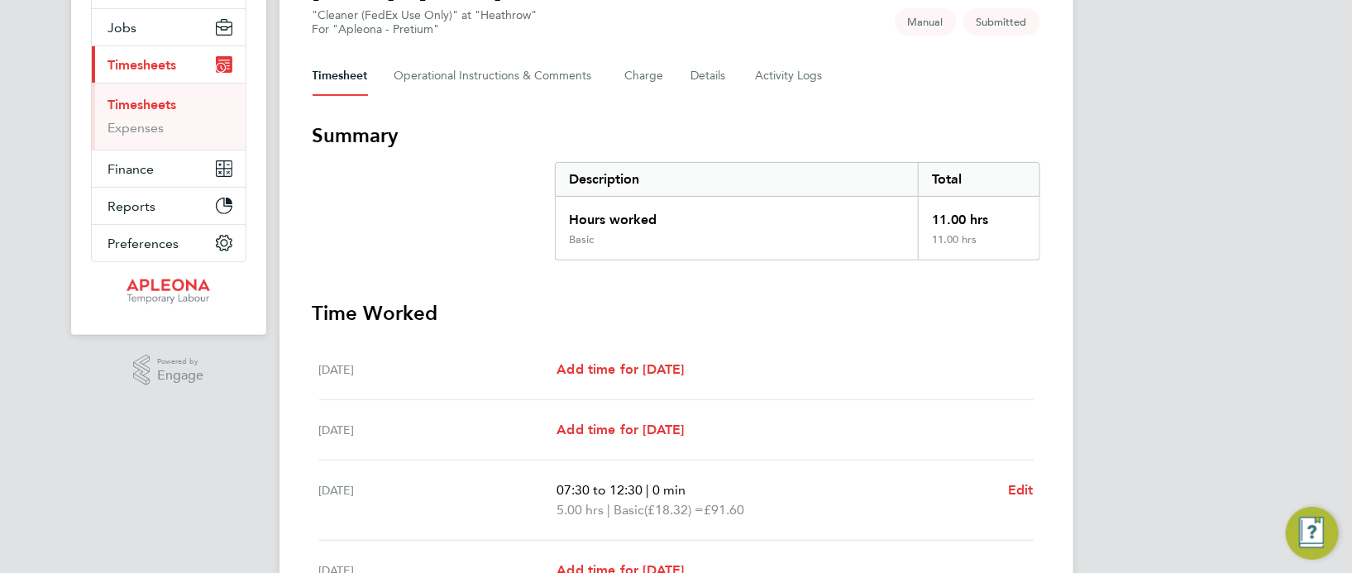
scroll to position [64, 0]
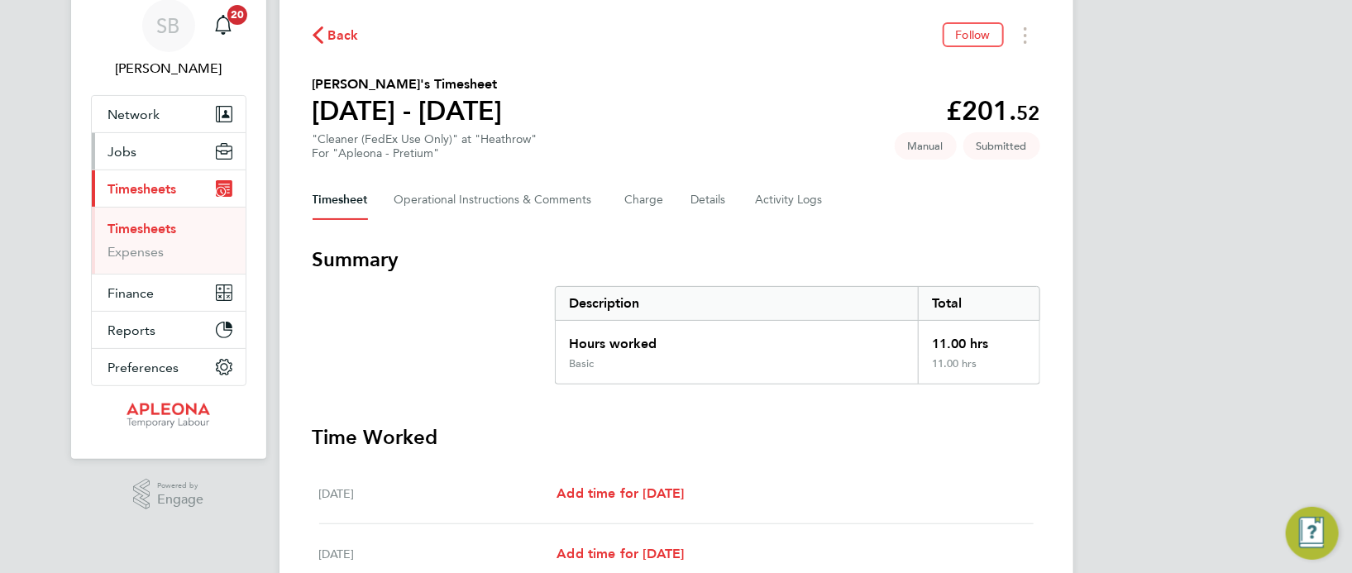
click at [134, 154] on span "Jobs" at bounding box center [122, 152] width 29 height 16
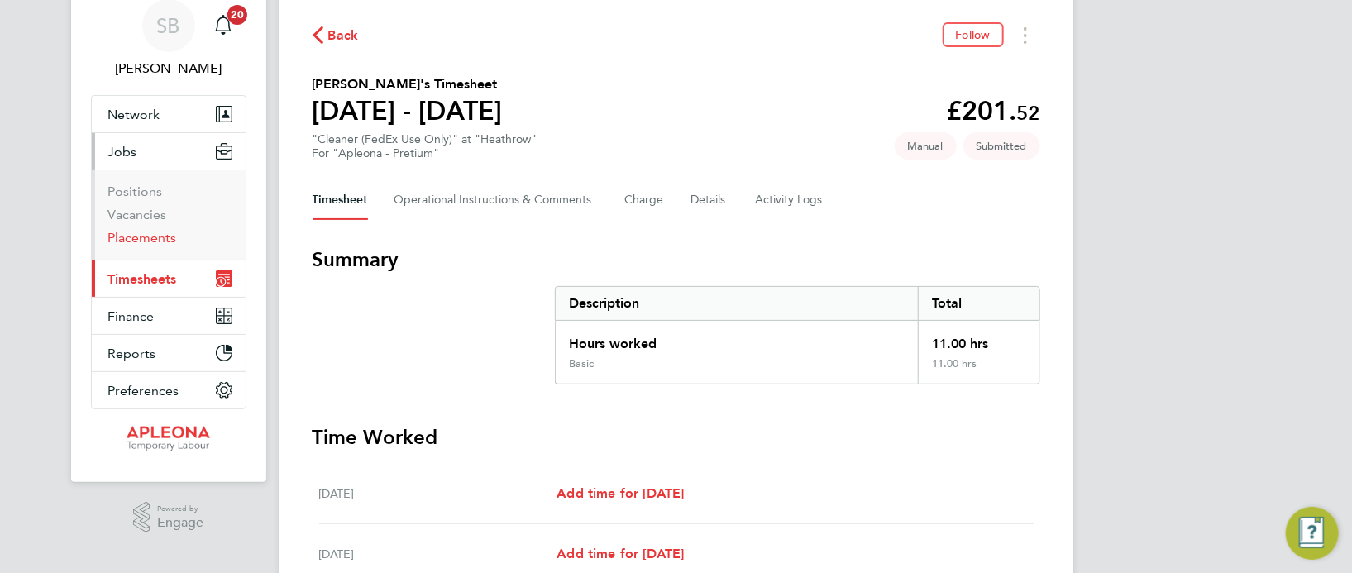
click at [155, 239] on link "Placements" at bounding box center [142, 238] width 69 height 16
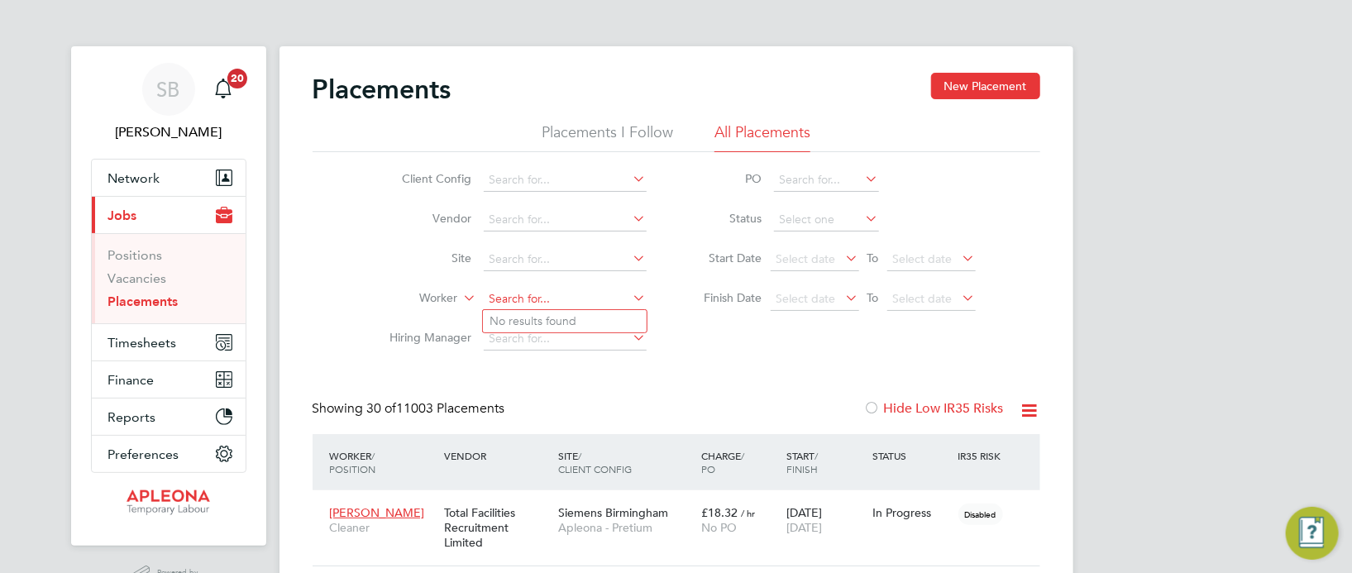
click at [494, 300] on input at bounding box center [565, 299] width 163 height 23
click at [574, 295] on input "massaoud" at bounding box center [565, 299] width 163 height 23
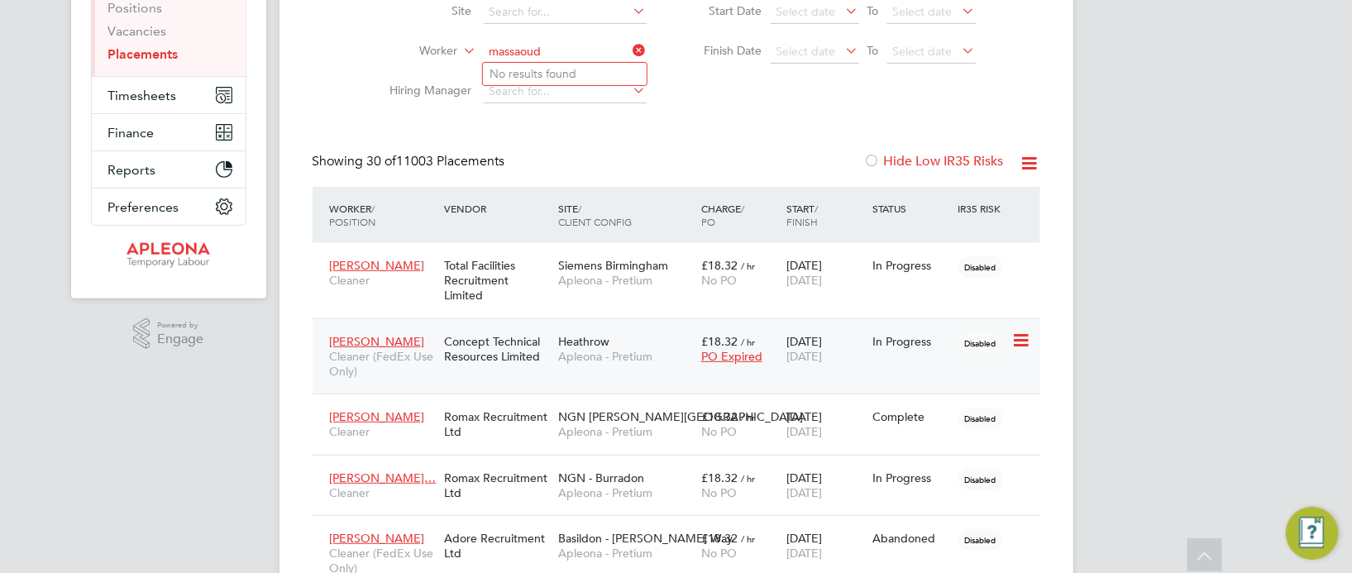
type input "massaoud"
click at [392, 344] on span "[PERSON_NAME]" at bounding box center [377, 341] width 95 height 15
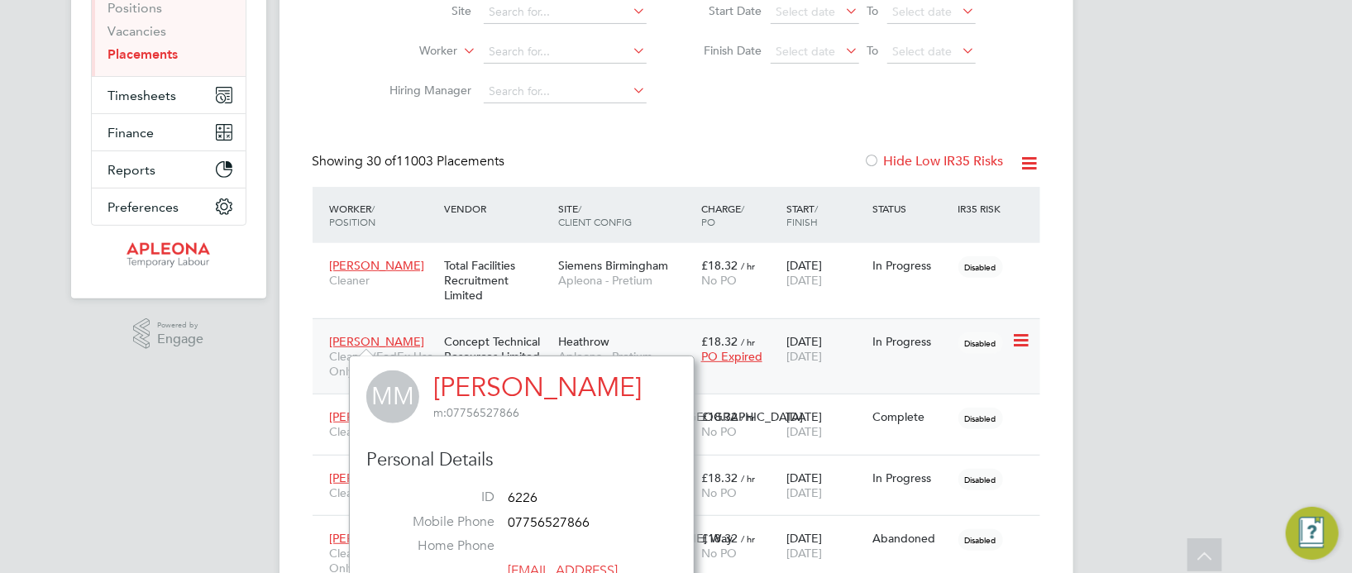
click at [753, 336] on span "/ hr" at bounding box center [748, 342] width 14 height 12
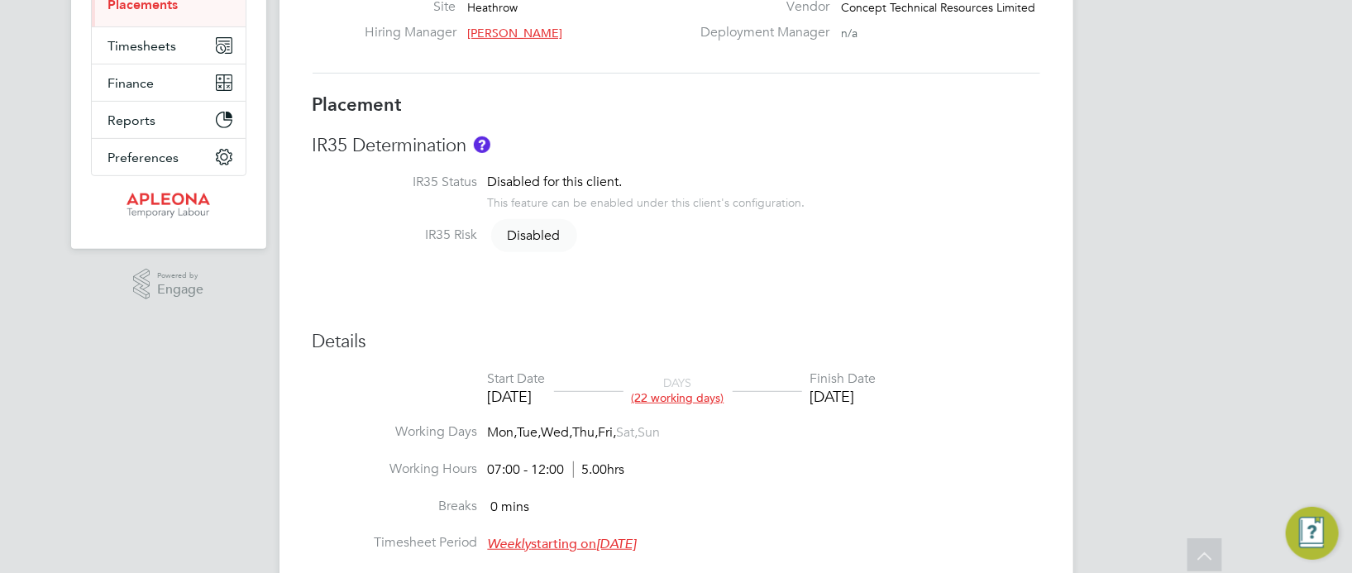
scroll to position [371, 0]
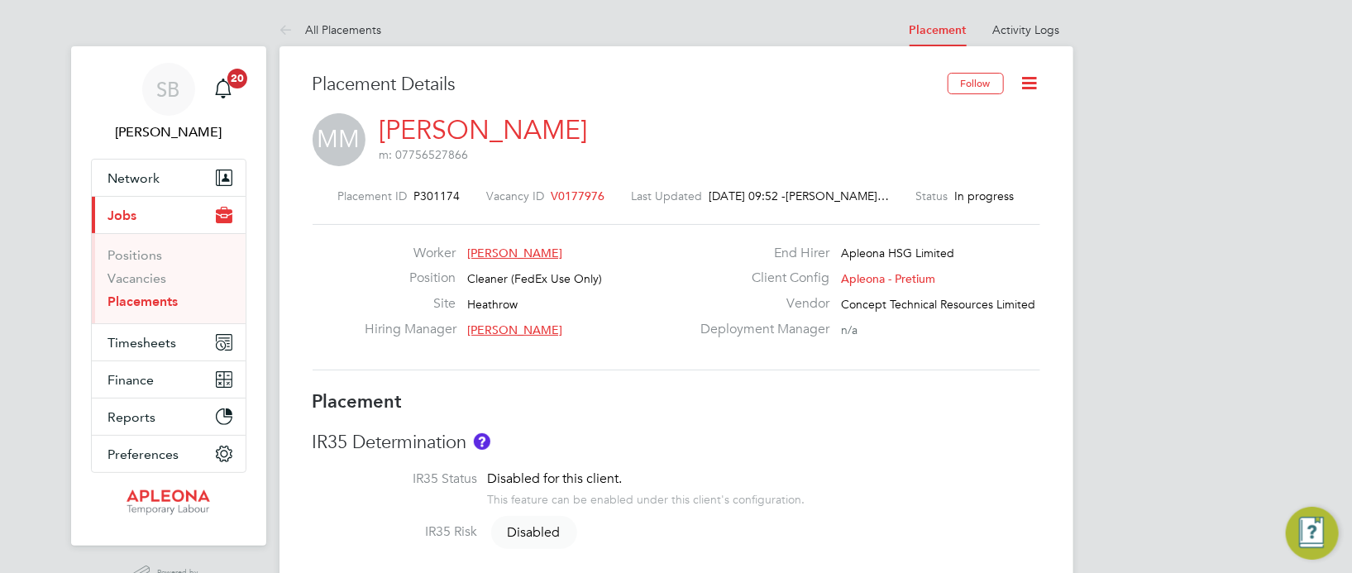
click at [556, 193] on span "V0177976" at bounding box center [578, 196] width 54 height 15
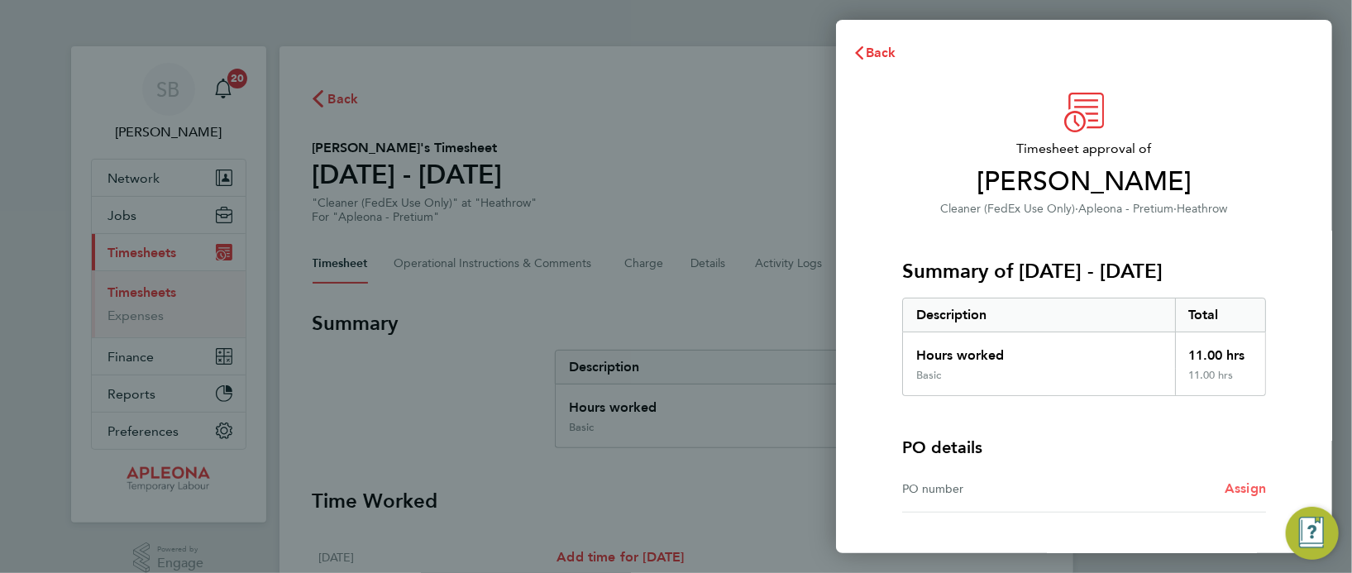
click at [1240, 489] on span "Assign" at bounding box center [1244, 488] width 41 height 16
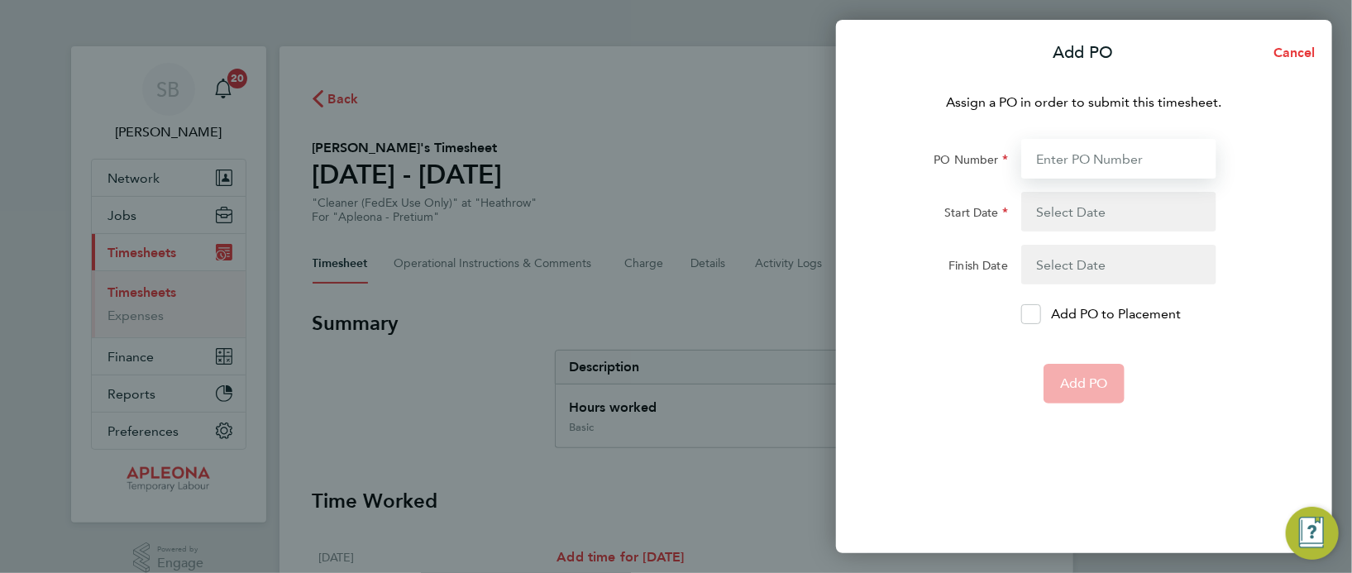
click at [1063, 162] on input "PO Number" at bounding box center [1118, 159] width 195 height 40
type input "PO2523612"
click at [1090, 211] on button "button" at bounding box center [1118, 212] width 195 height 40
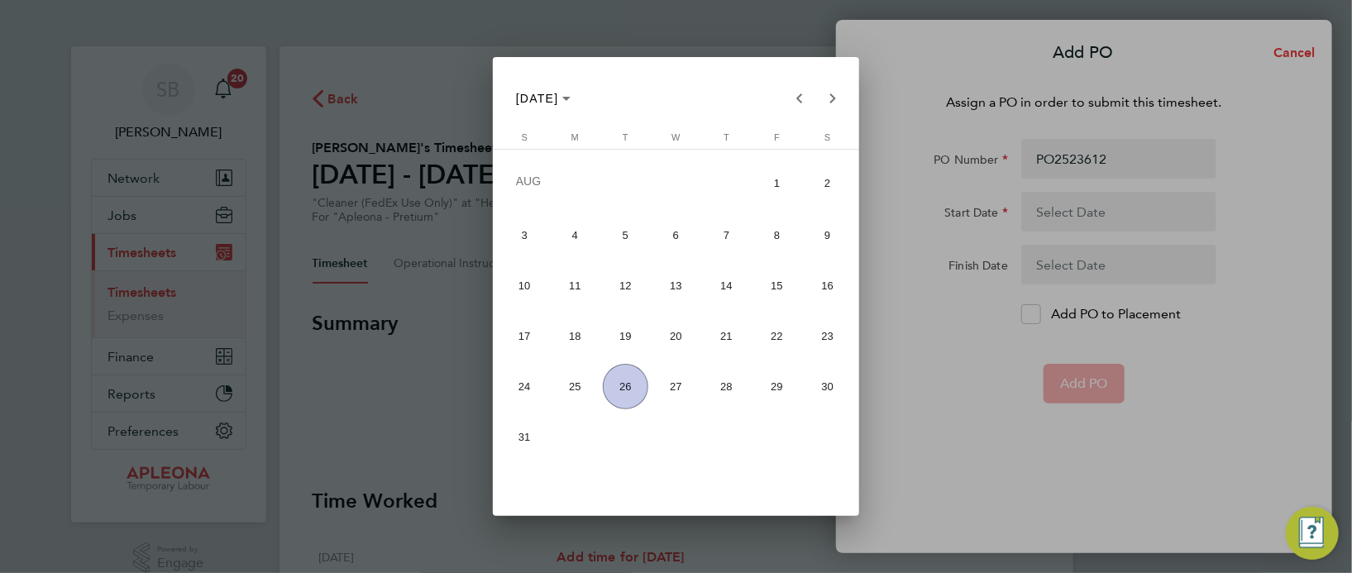
click at [825, 297] on span "16" at bounding box center [826, 285] width 45 height 45
type input "16 Aug 25"
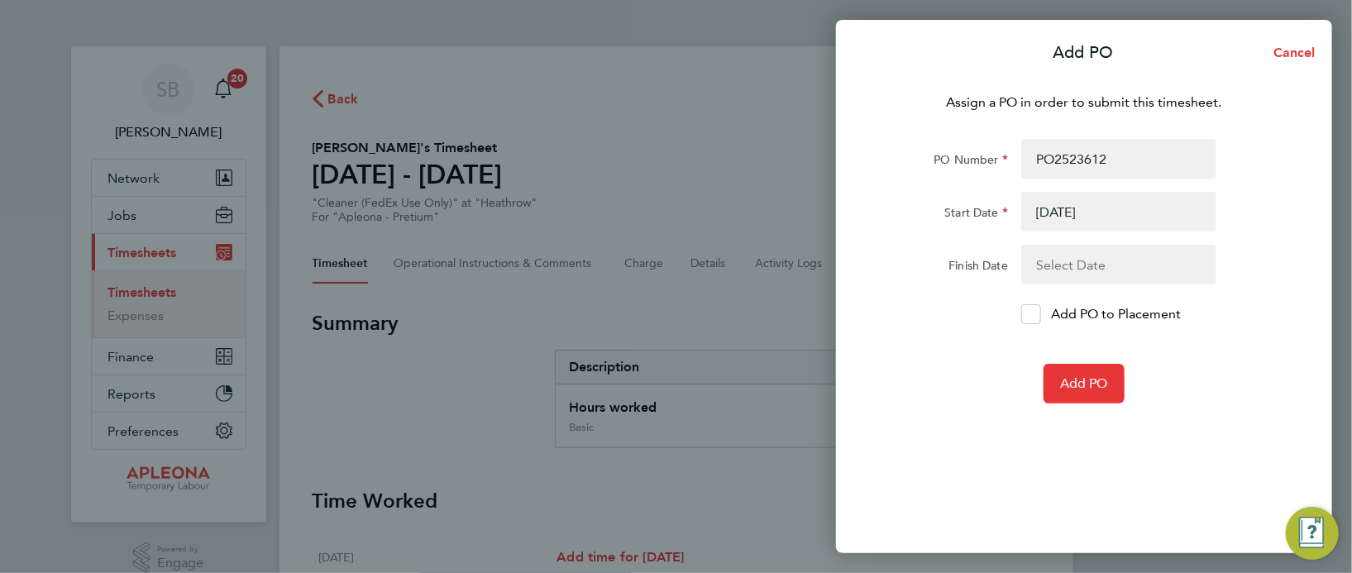
click at [1061, 267] on button "button" at bounding box center [1118, 265] width 195 height 40
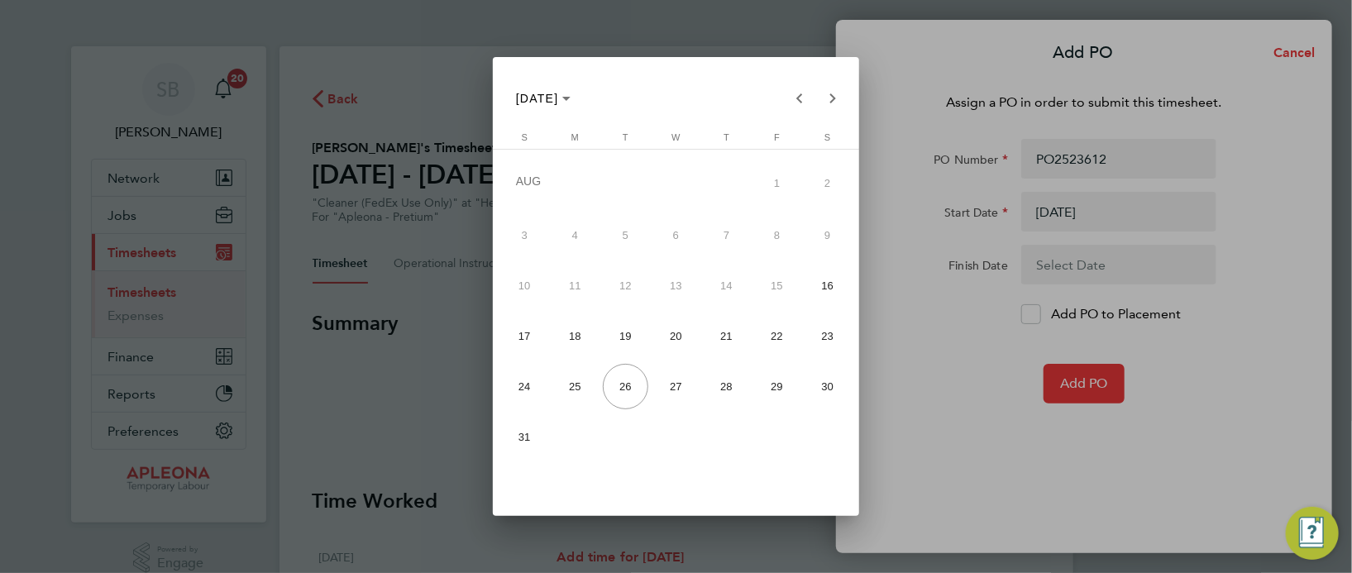
click at [773, 336] on span "22" at bounding box center [776, 335] width 45 height 45
type input "22 Aug 25"
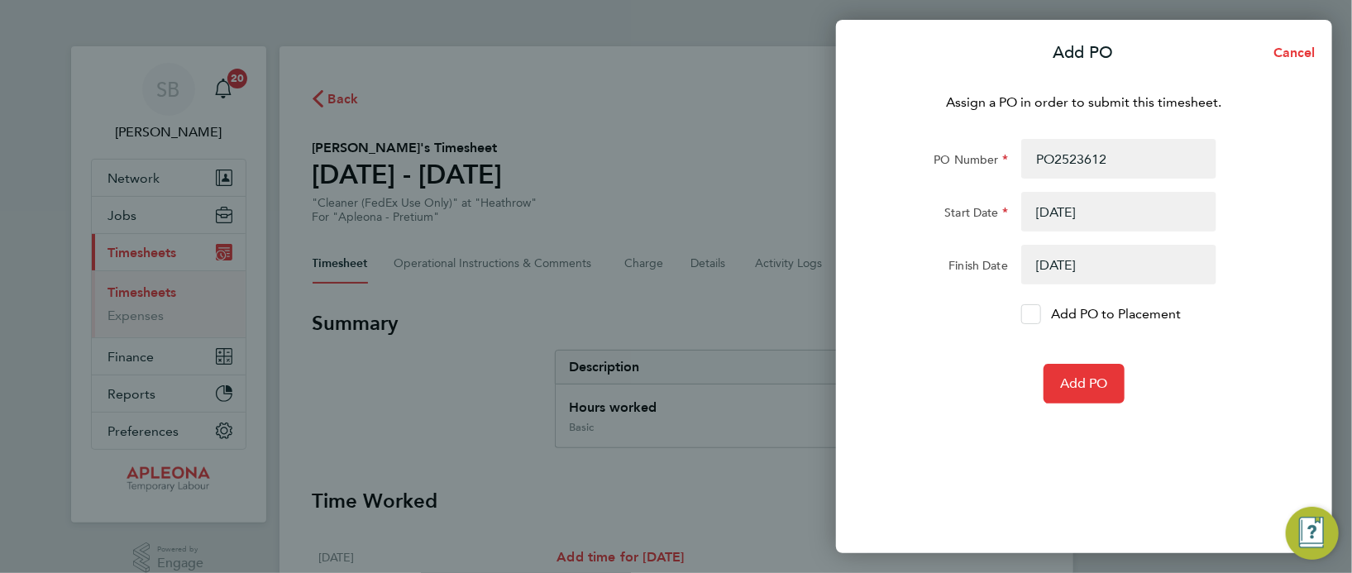
click at [1029, 317] on icon at bounding box center [1031, 314] width 12 height 11
click at [1037, 314] on input "Add PO to Placement" at bounding box center [1037, 314] width 0 height 0
click at [1076, 382] on span "Add PO" at bounding box center [1084, 383] width 48 height 17
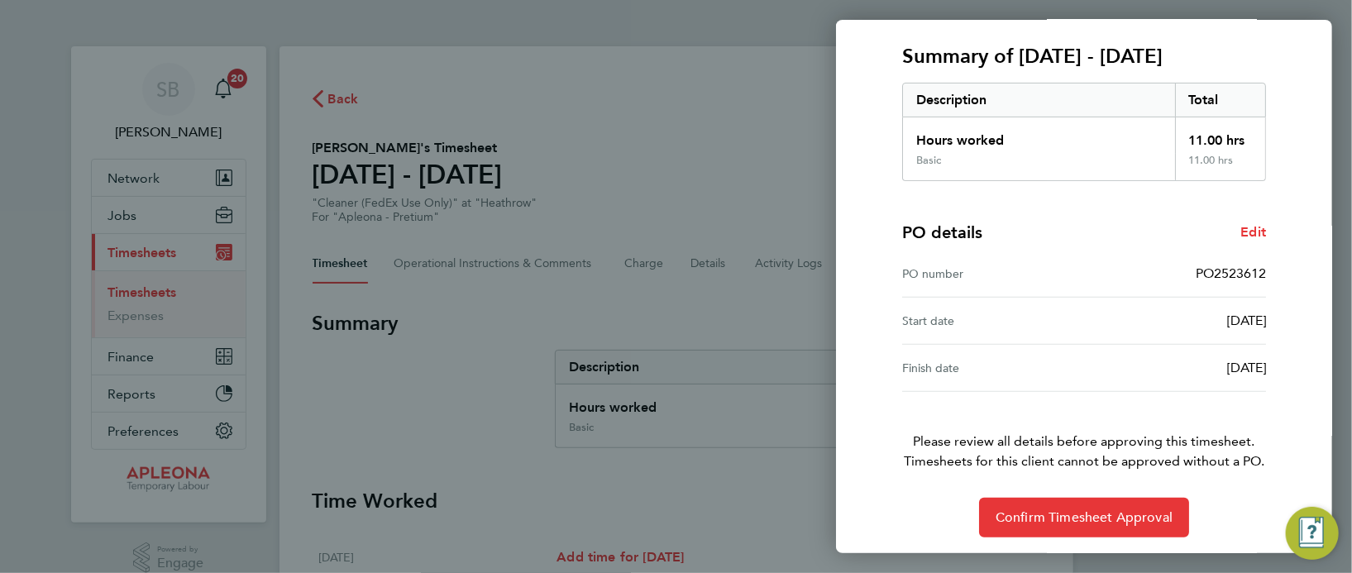
scroll to position [217, 0]
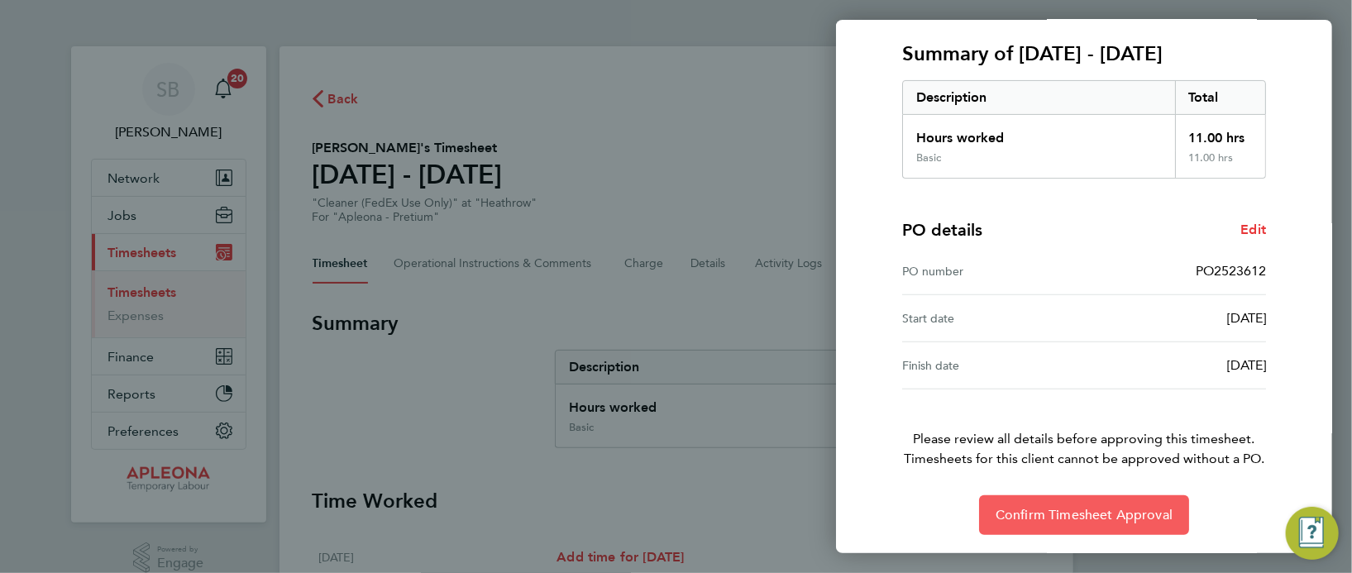
click at [1067, 515] on span "Confirm Timesheet Approval" at bounding box center [1083, 515] width 177 height 17
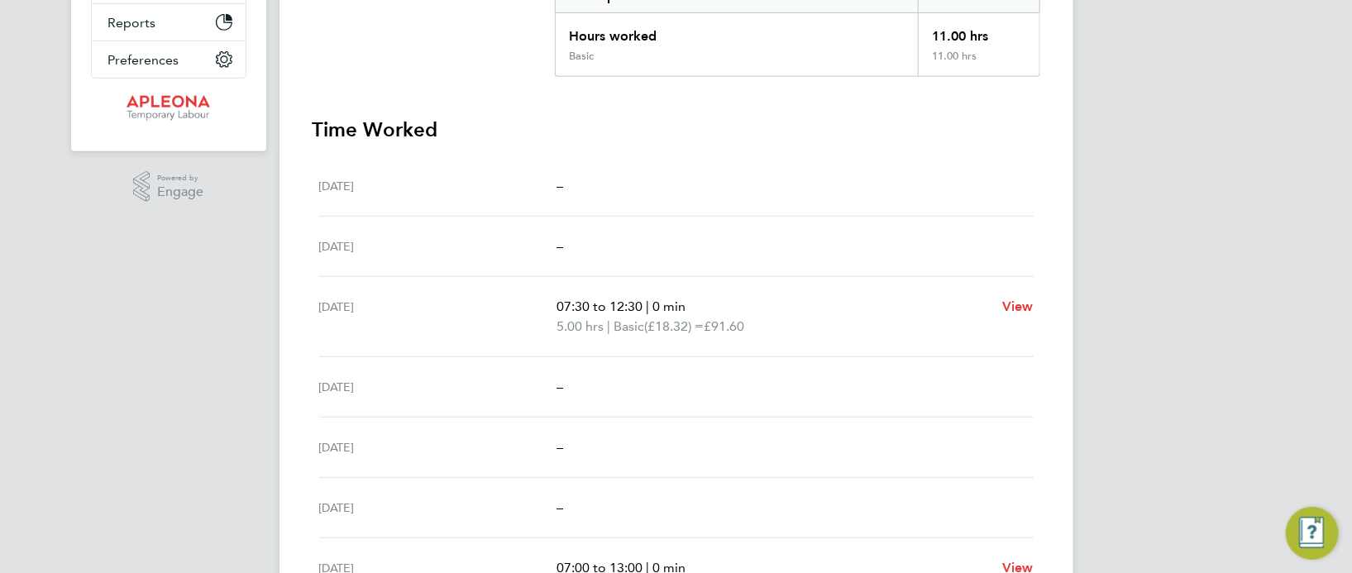
scroll to position [480, 0]
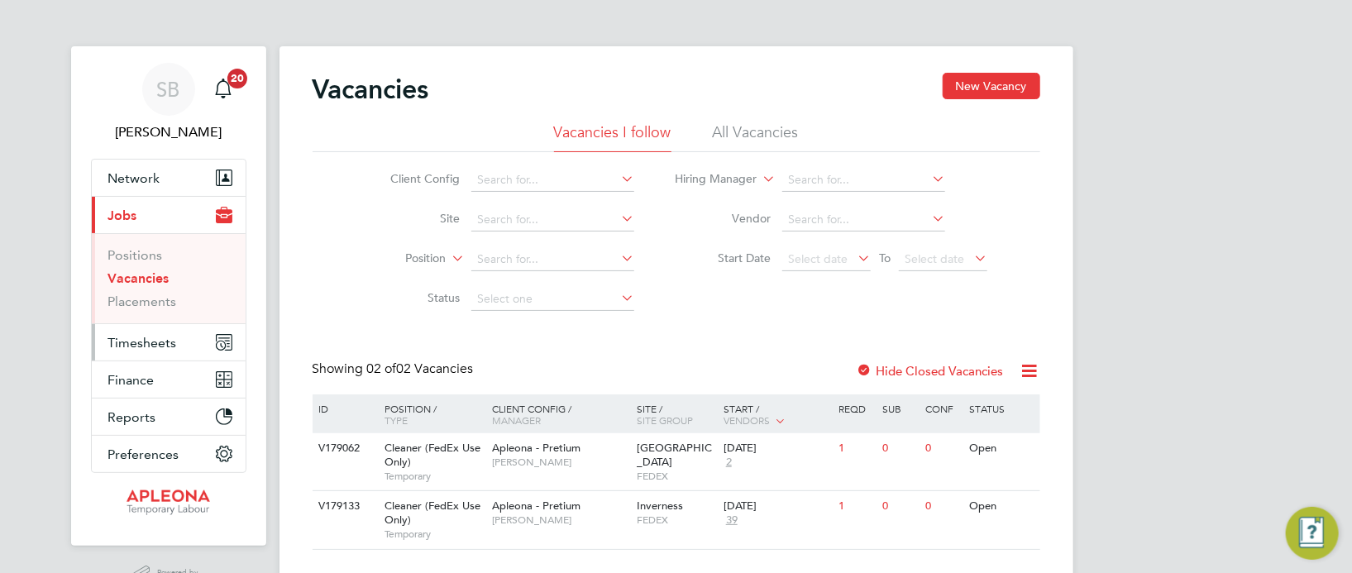
click at [159, 340] on span "Timesheets" at bounding box center [142, 343] width 69 height 16
click at [178, 341] on button "Timesheets" at bounding box center [169, 342] width 154 height 36
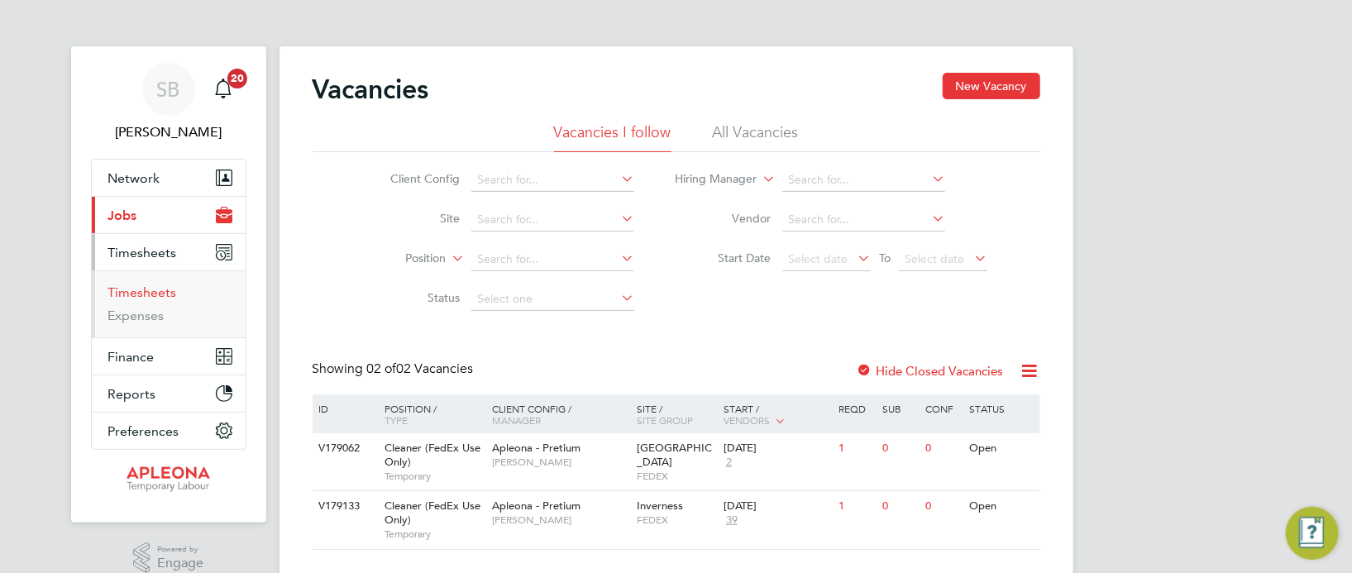
click at [149, 294] on link "Timesheets" at bounding box center [142, 292] width 69 height 16
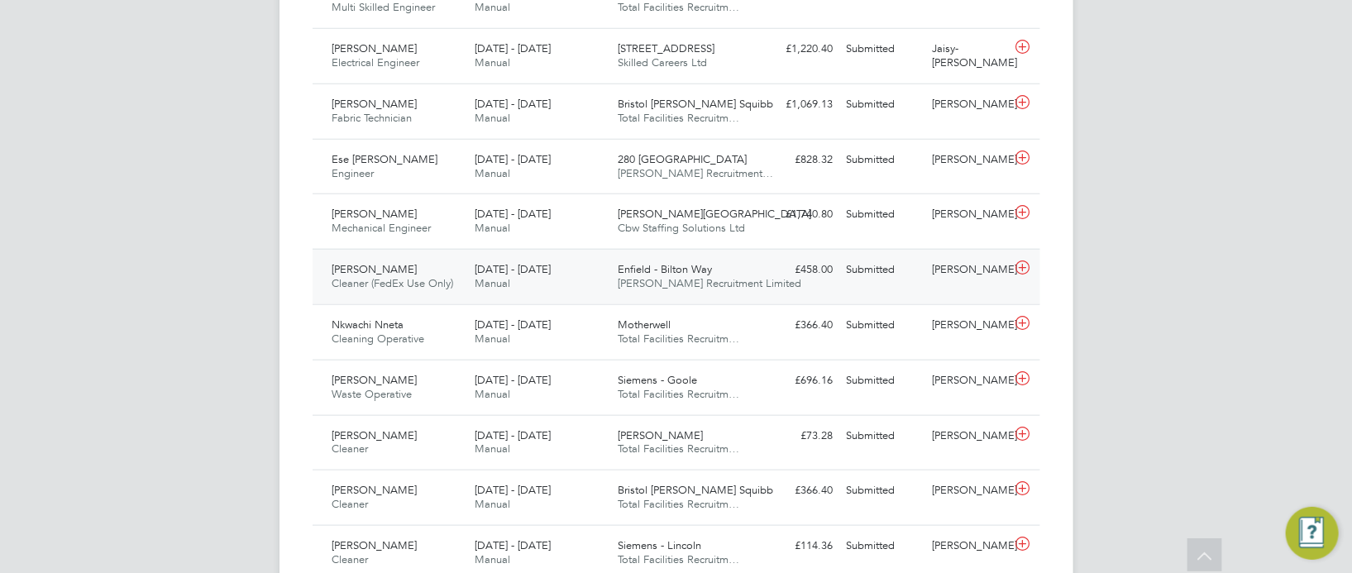
click at [678, 282] on span "[PERSON_NAME] Recruitment Limited" at bounding box center [710, 283] width 184 height 14
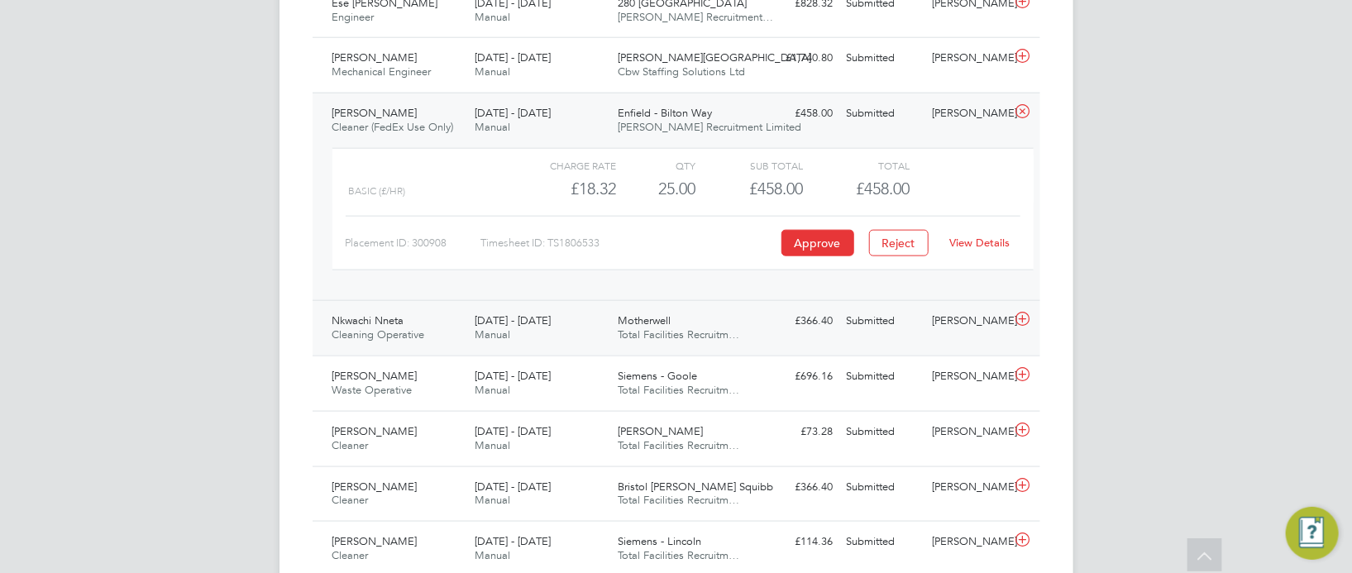
scroll to position [904, 0]
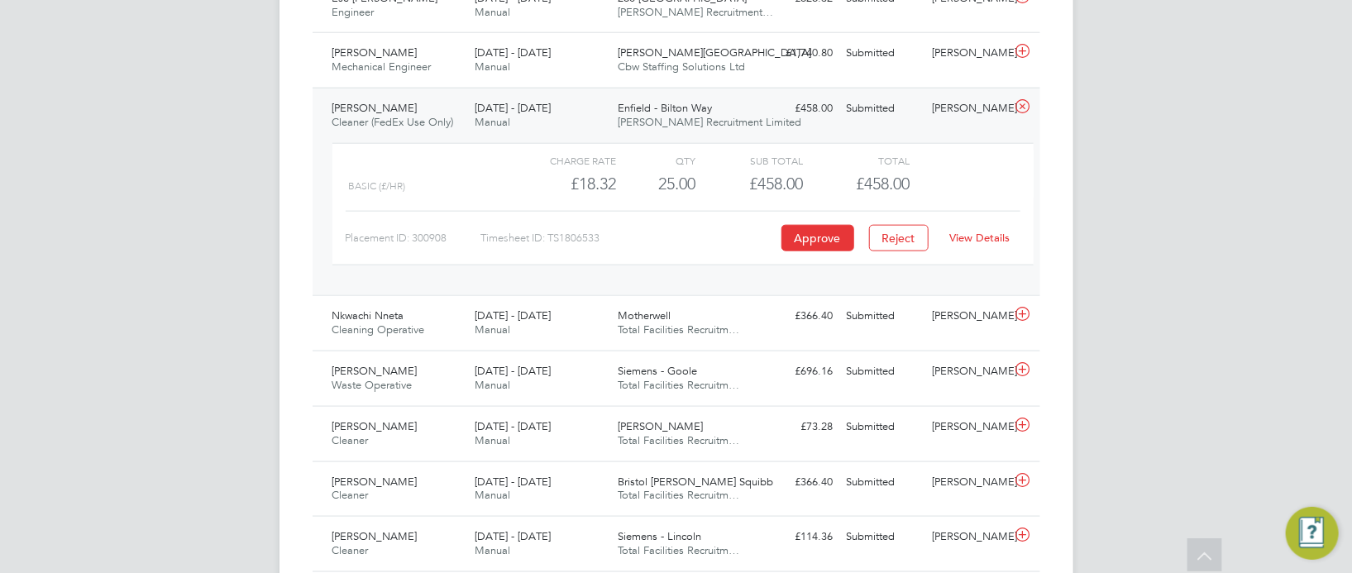
click at [966, 231] on link "View Details" at bounding box center [979, 238] width 60 height 14
click at [801, 231] on button "Approve" at bounding box center [817, 238] width 73 height 26
click at [629, 112] on span "Enfield - Bilton Way" at bounding box center [665, 108] width 94 height 14
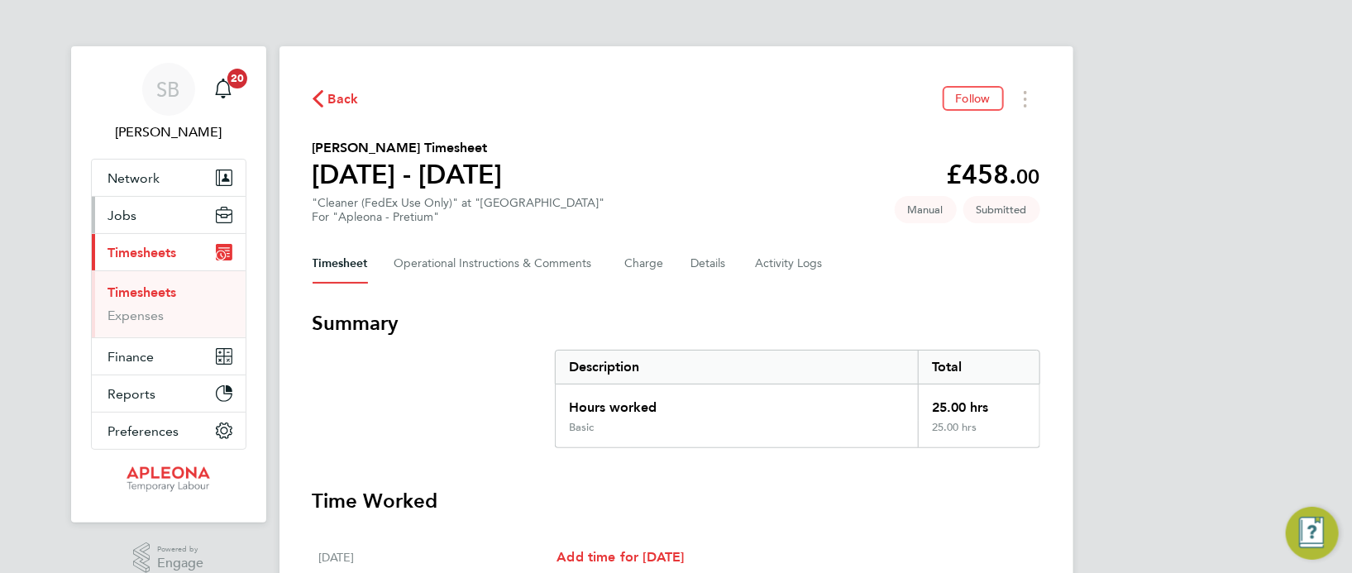
click at [164, 208] on button "Jobs" at bounding box center [169, 215] width 154 height 36
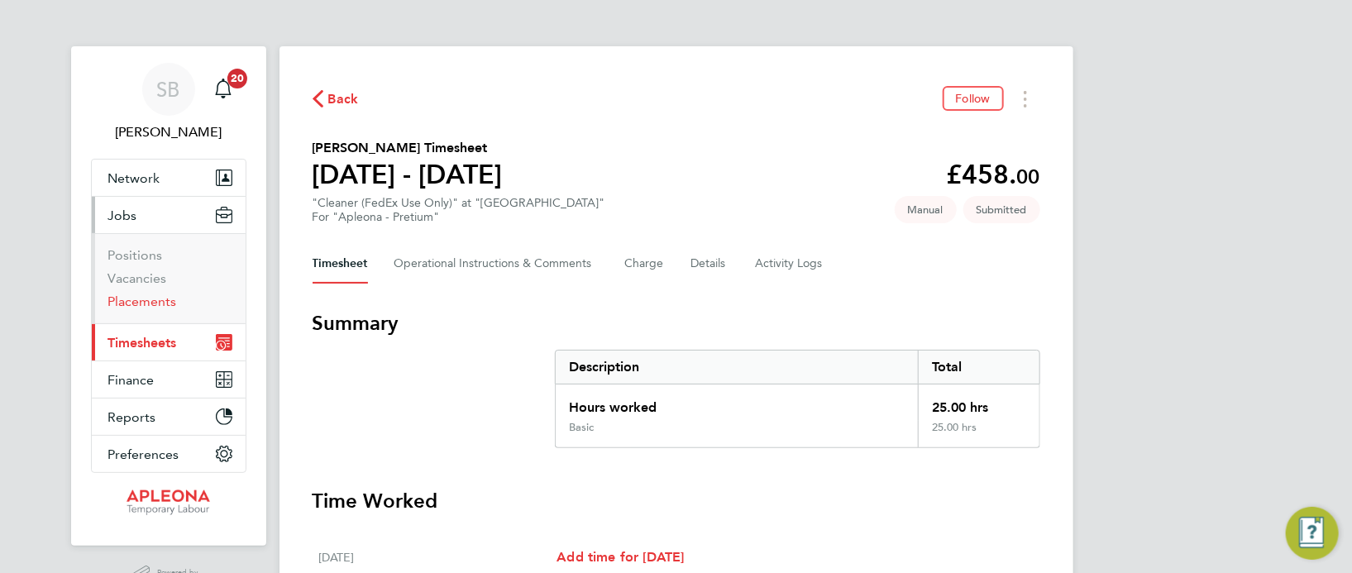
click at [150, 305] on link "Placements" at bounding box center [142, 302] width 69 height 16
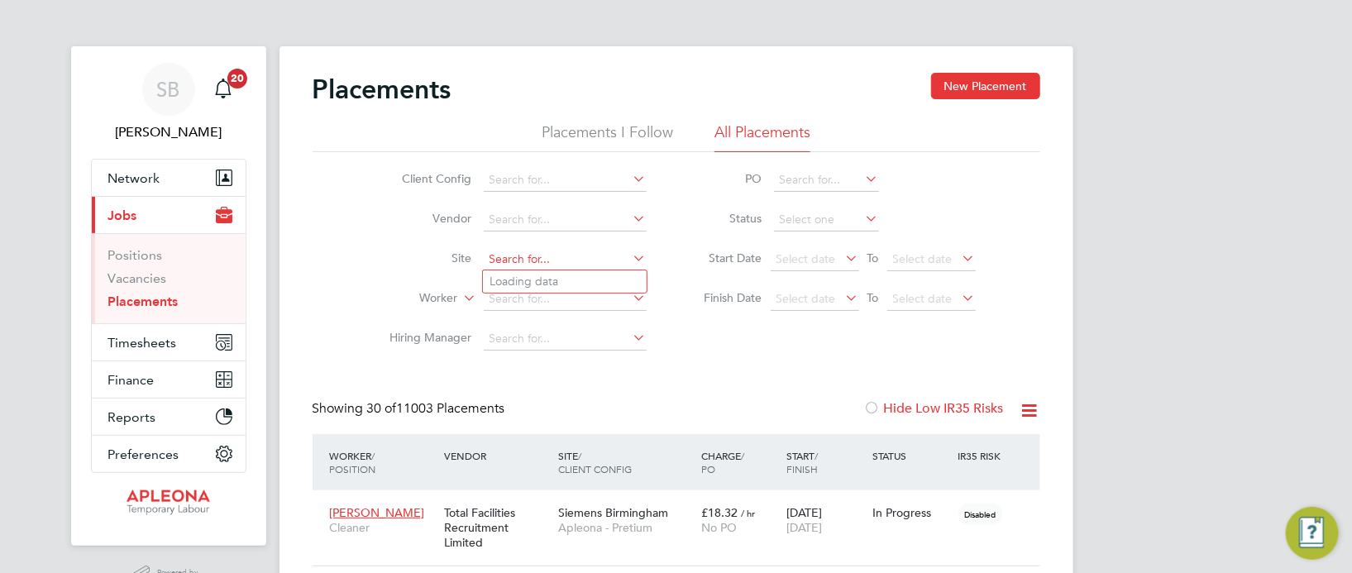
click at [498, 255] on input at bounding box center [565, 259] width 163 height 23
click at [558, 345] on li "Enfiel d - Bilton Way" at bounding box center [576, 348] width 187 height 22
type input "Enfield - Bilton Way"
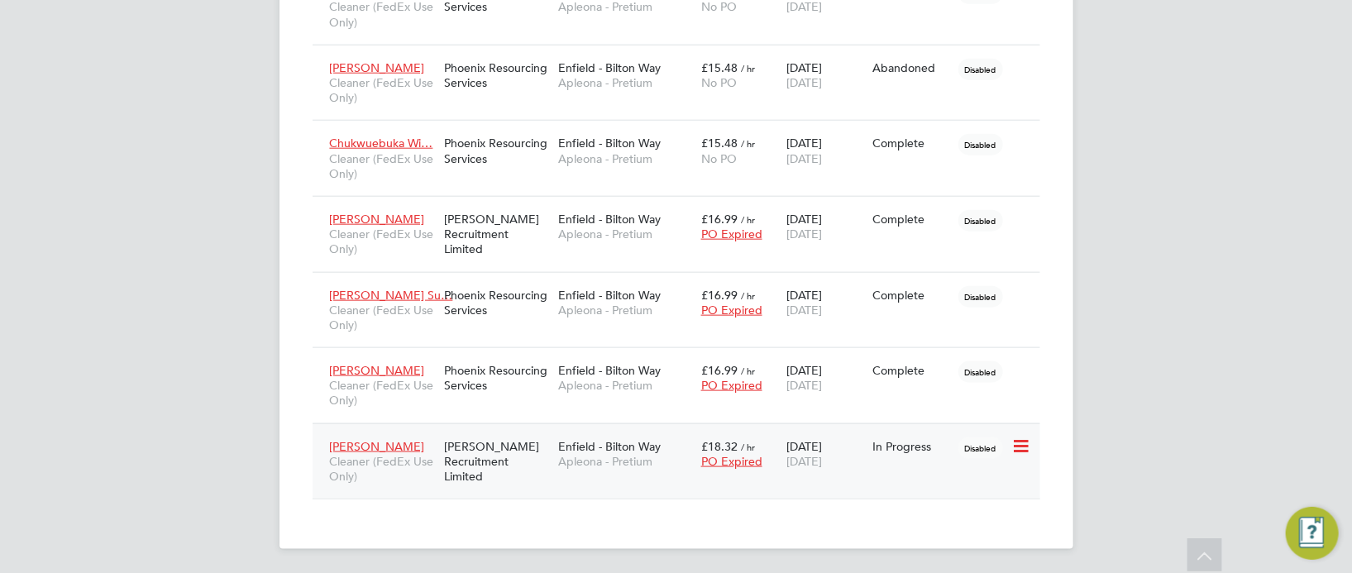
click at [871, 450] on div "In Progress" at bounding box center [911, 446] width 86 height 31
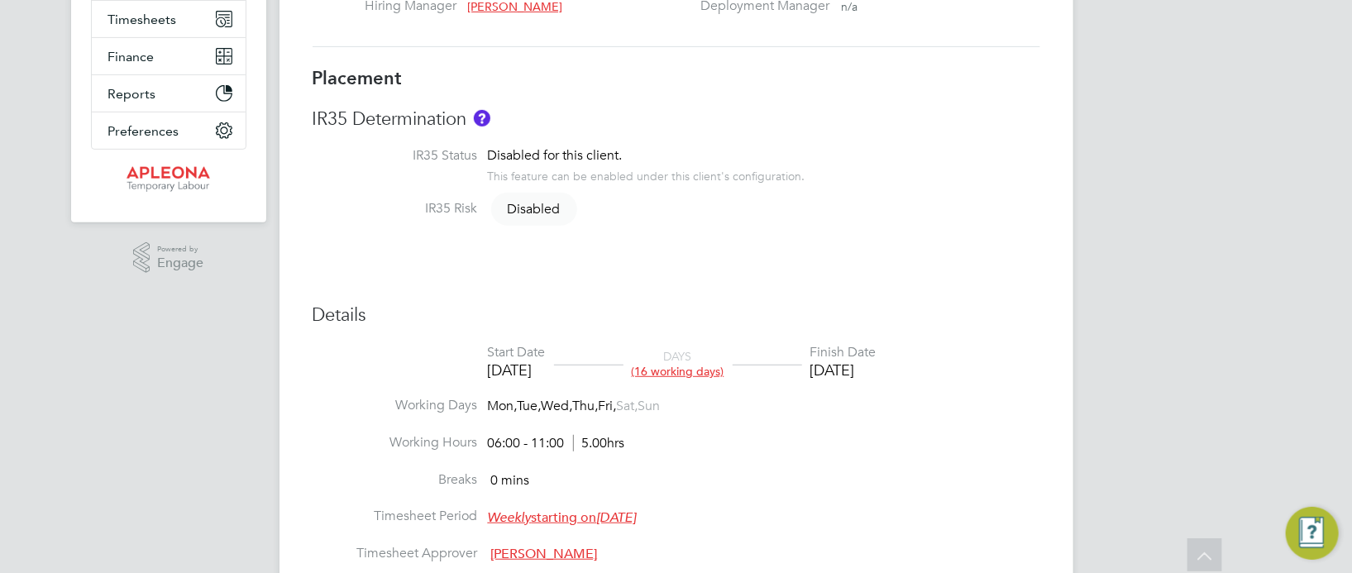
scroll to position [371, 0]
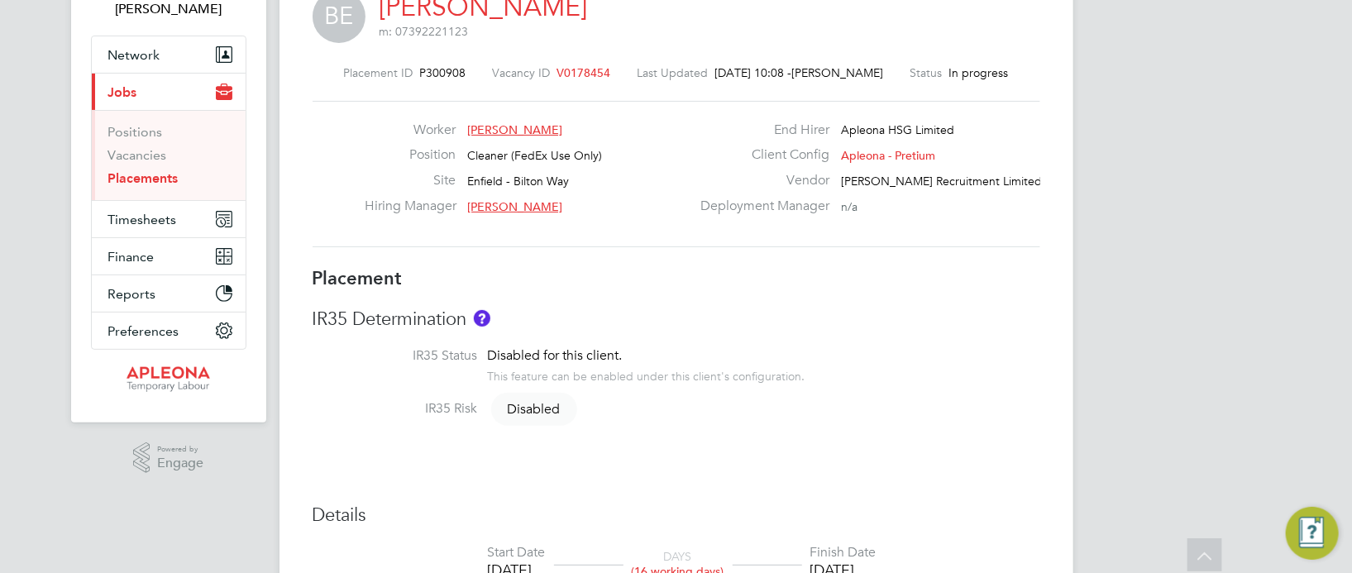
click at [571, 69] on span "V0178454" at bounding box center [584, 72] width 54 height 15
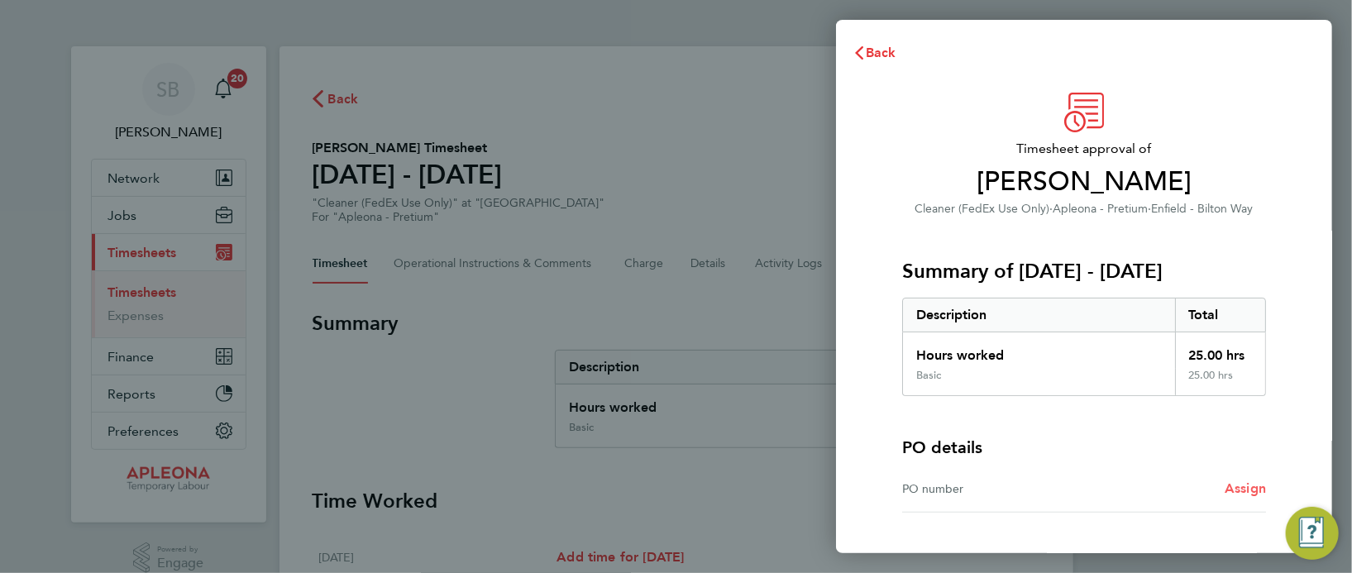
click at [1240, 482] on span "Assign" at bounding box center [1244, 488] width 41 height 16
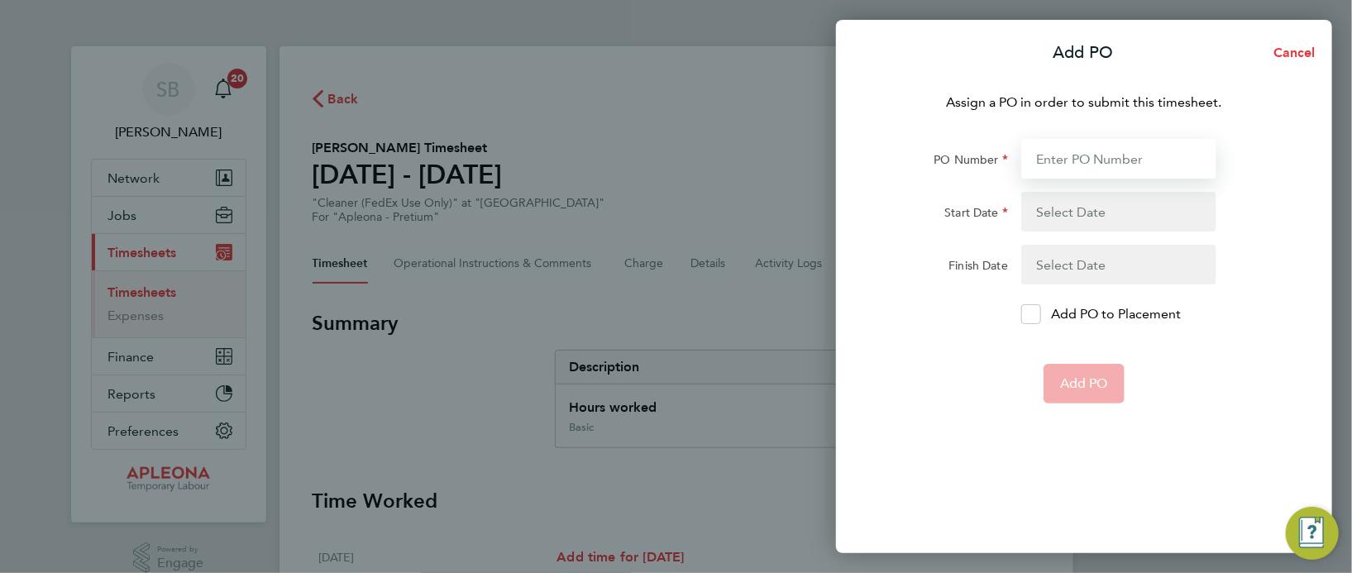
click at [1082, 150] on input "PO Number" at bounding box center [1118, 159] width 195 height 40
type input "PO2523618"
click at [1071, 210] on button "button" at bounding box center [1118, 212] width 195 height 40
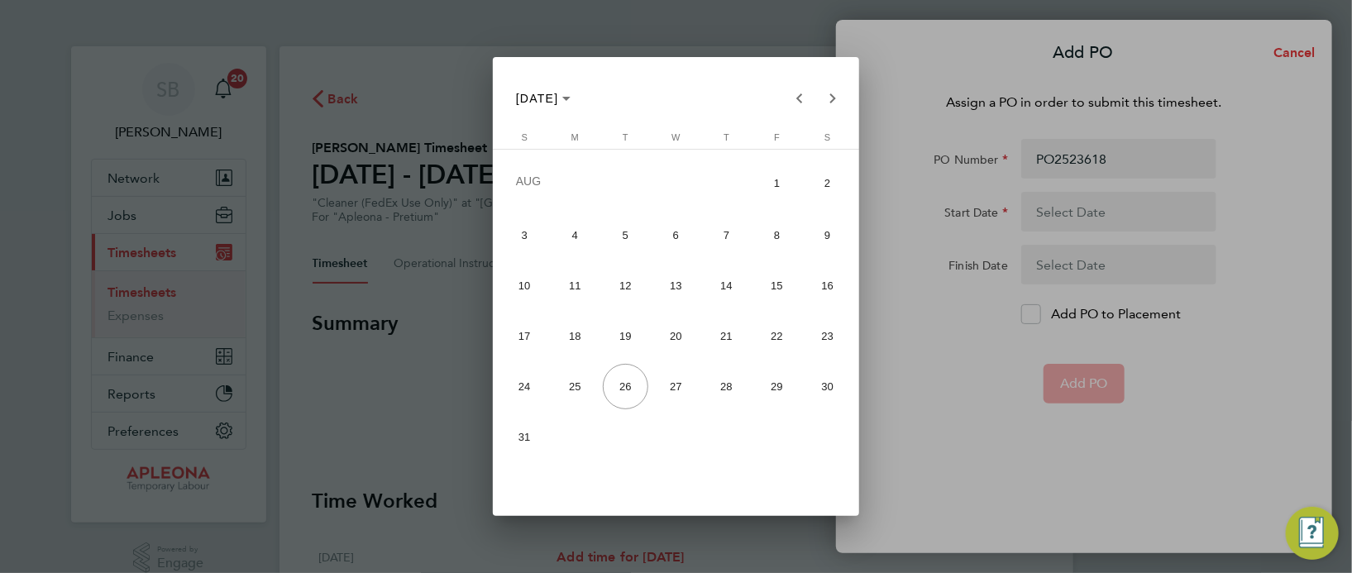
click at [818, 288] on span "16" at bounding box center [826, 285] width 45 height 45
type input "16 Aug 25"
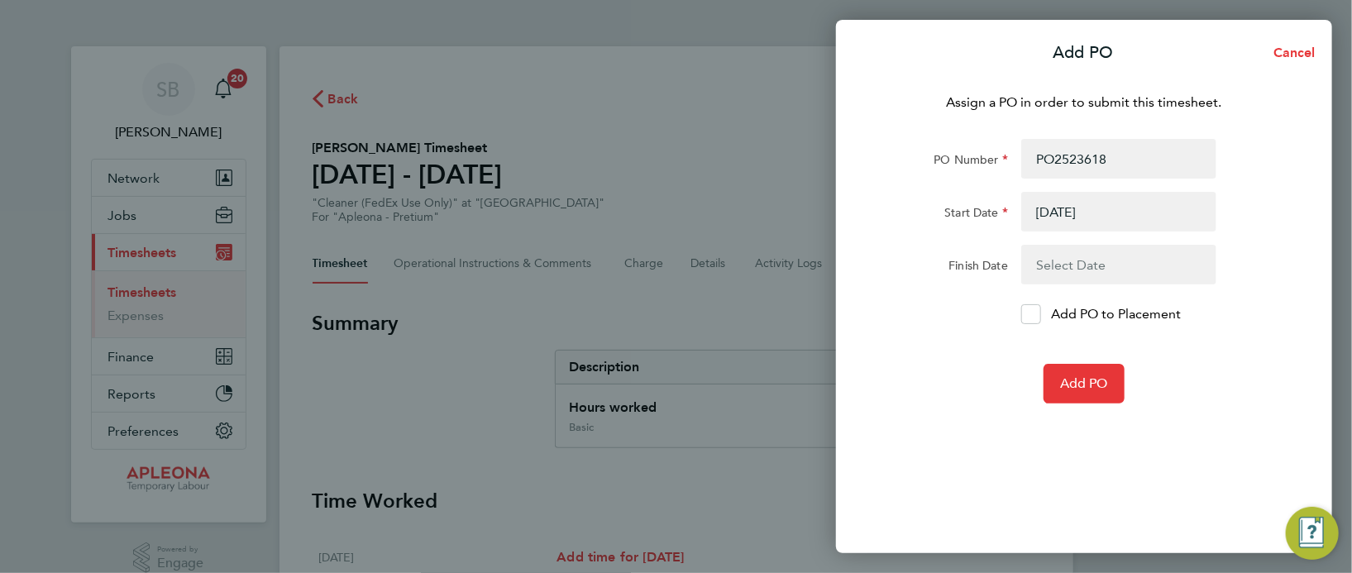
click at [1057, 263] on button "button" at bounding box center [1118, 265] width 195 height 40
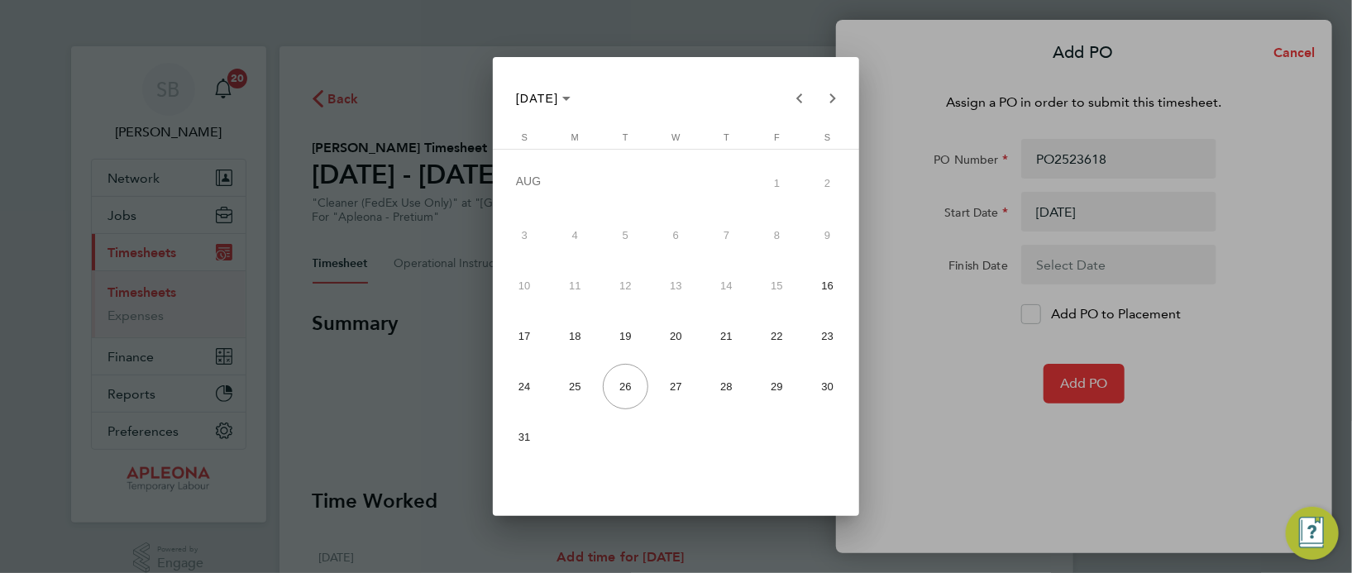
click at [780, 337] on span "22" at bounding box center [776, 335] width 45 height 45
type input "22 Aug 25"
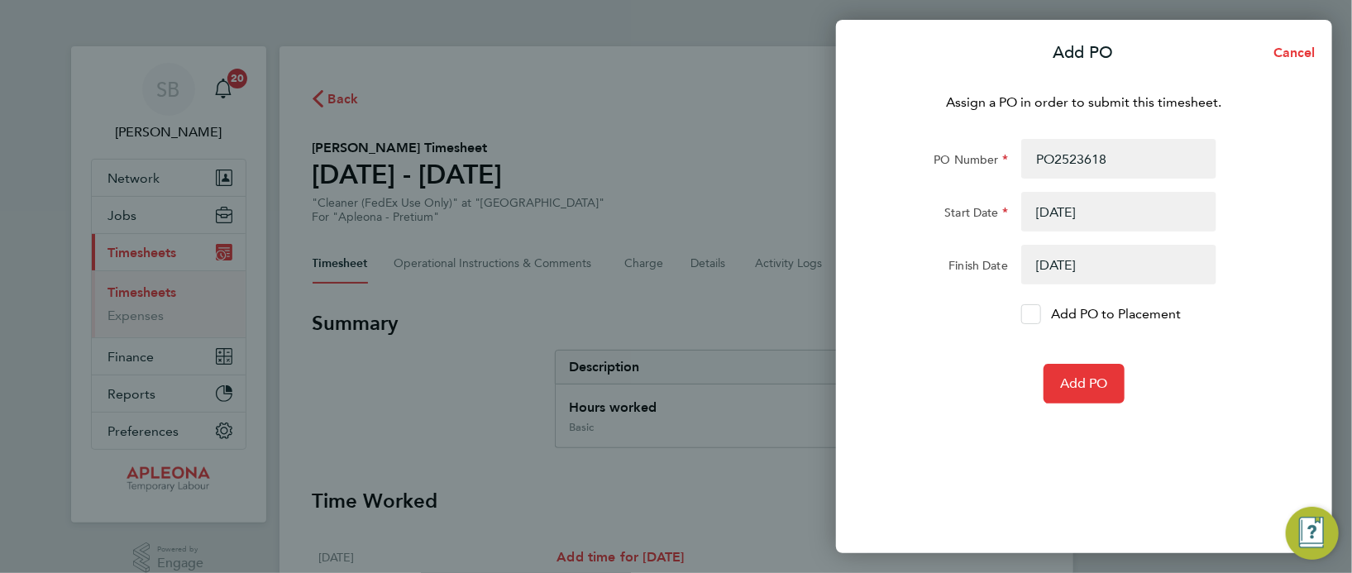
click at [1028, 309] on icon at bounding box center [1030, 314] width 12 height 11
click at [1037, 314] on input "Add PO to Placement" at bounding box center [1037, 314] width 0 height 0
drag, startPoint x: 1096, startPoint y: 391, endPoint x: 957, endPoint y: 366, distance: 141.9
click at [1094, 391] on button "Add PO" at bounding box center [1083, 384] width 81 height 40
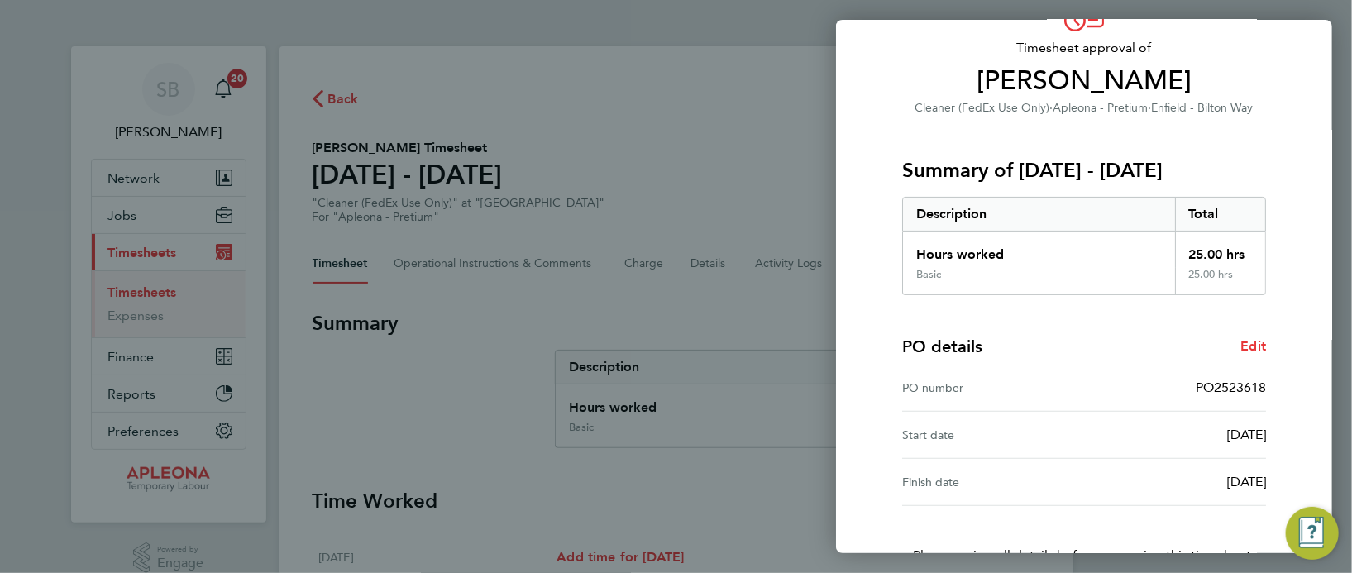
scroll to position [217, 0]
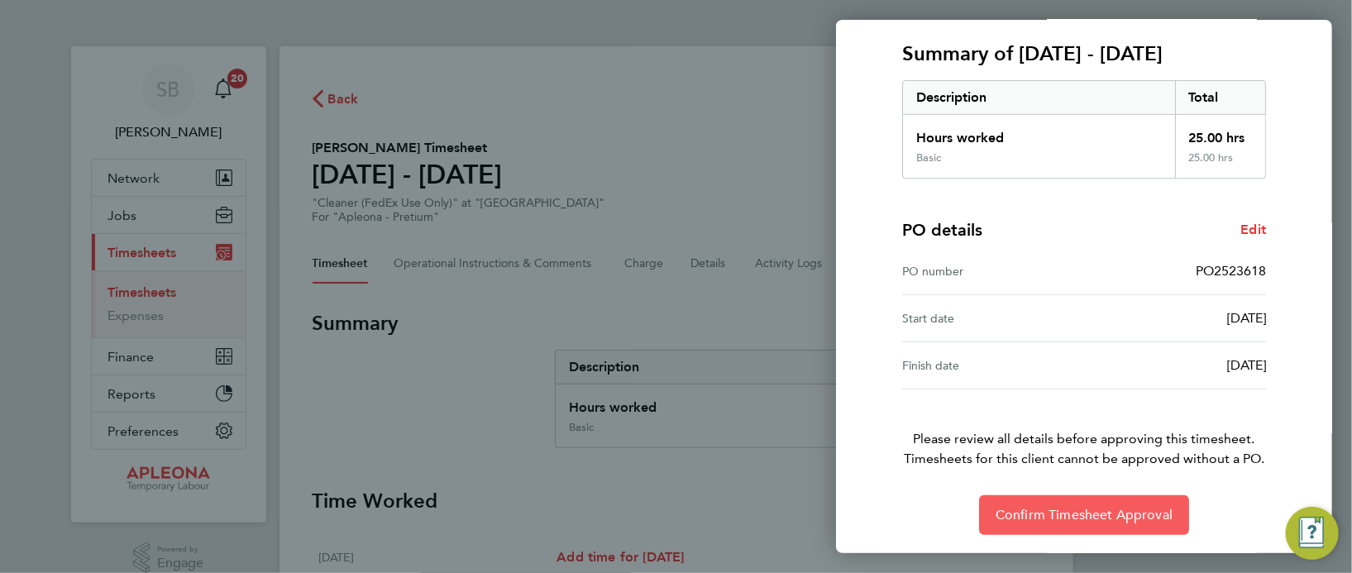
click at [1095, 513] on span "Confirm Timesheet Approval" at bounding box center [1083, 515] width 177 height 17
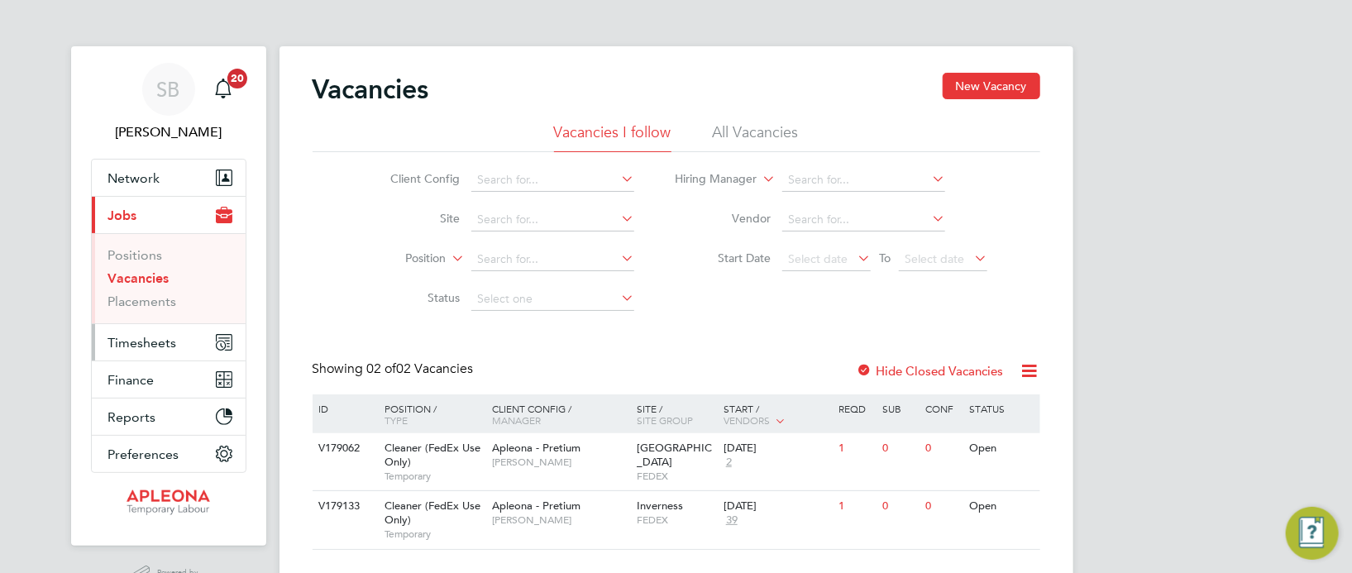
click at [144, 336] on span "Timesheets" at bounding box center [142, 343] width 69 height 16
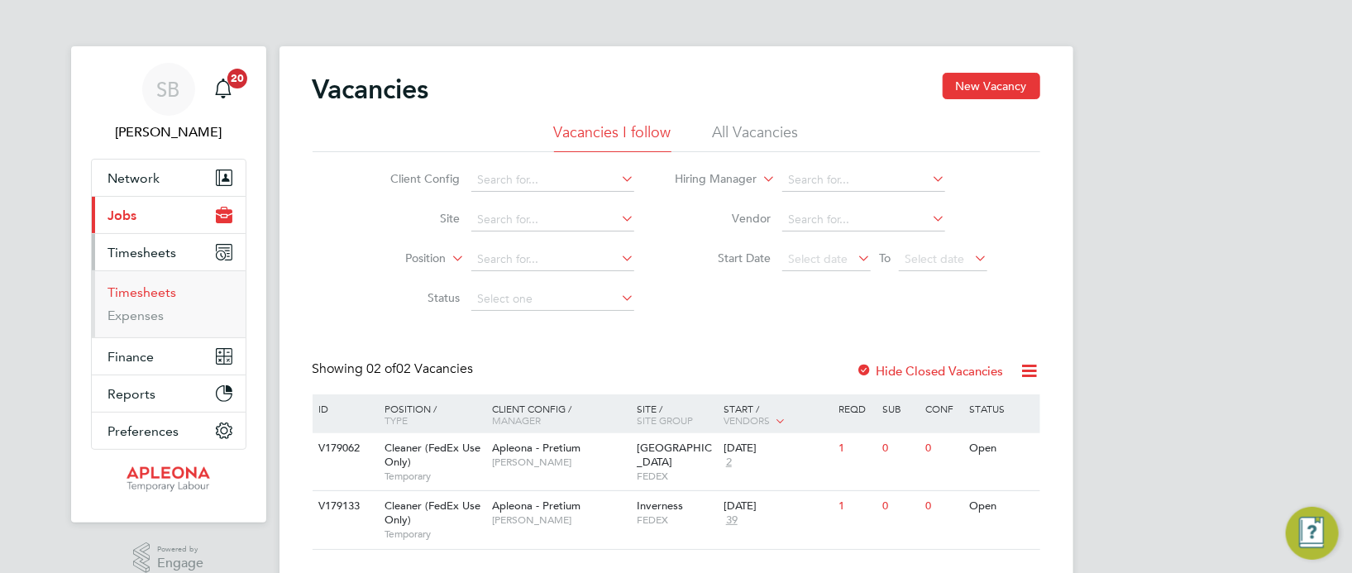
click at [151, 286] on link "Timesheets" at bounding box center [142, 292] width 69 height 16
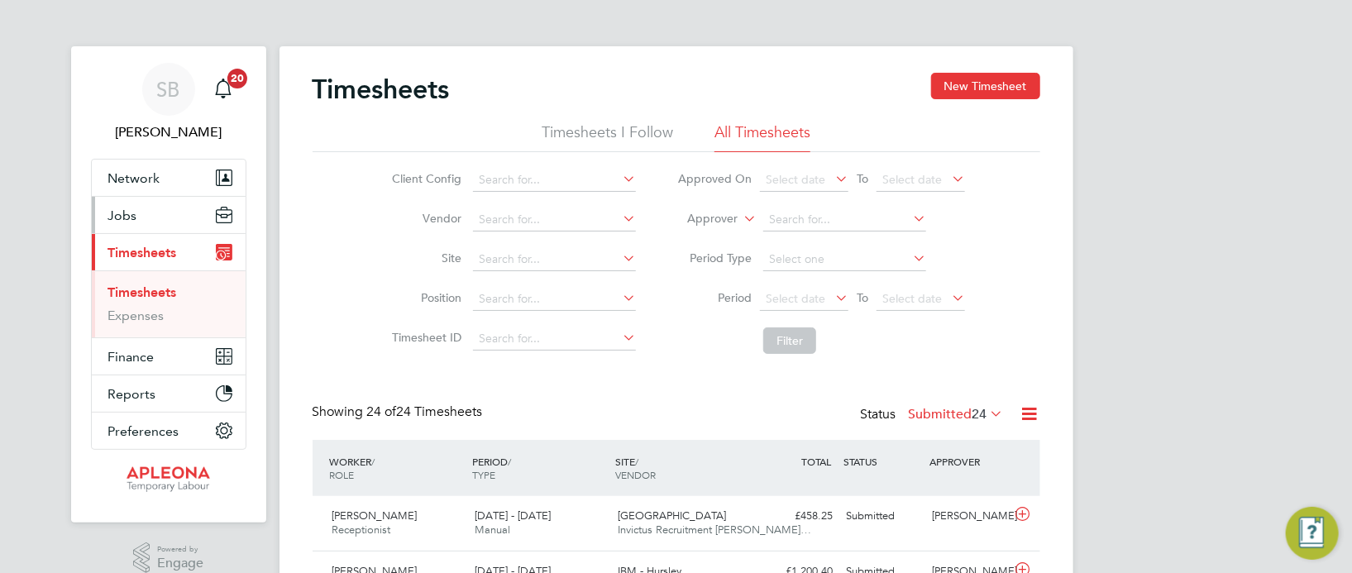
click at [131, 216] on span "Jobs" at bounding box center [122, 216] width 29 height 16
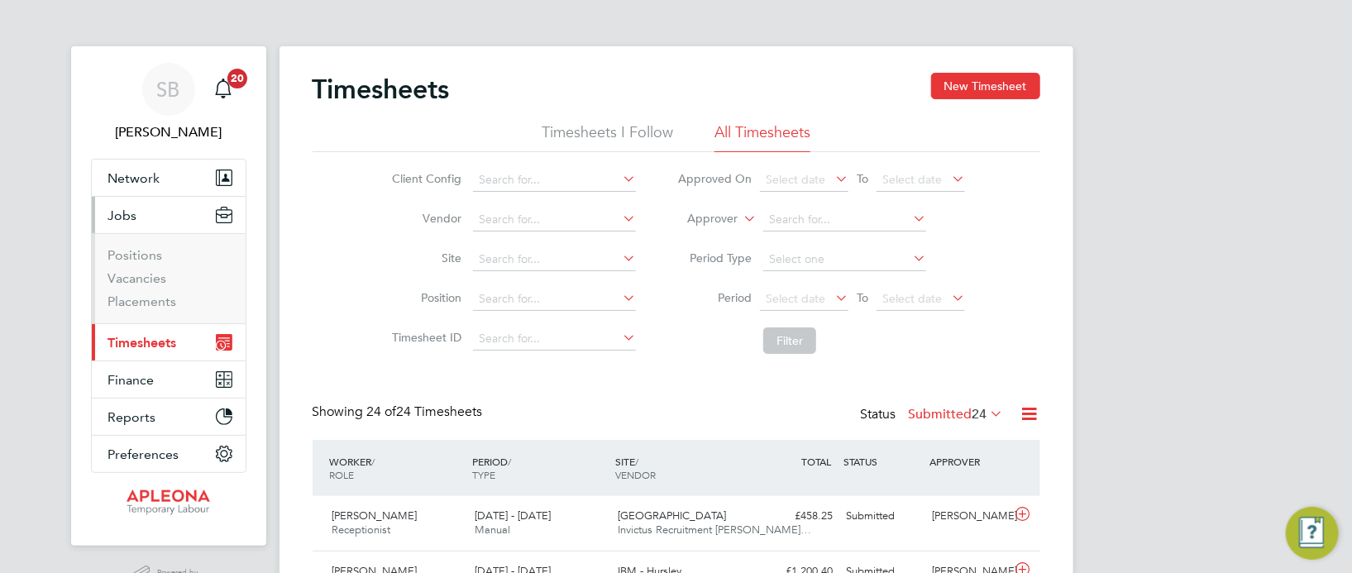
click at [168, 278] on li "Vacancies" at bounding box center [170, 281] width 124 height 23
click at [152, 277] on link "Vacancies" at bounding box center [137, 278] width 59 height 16
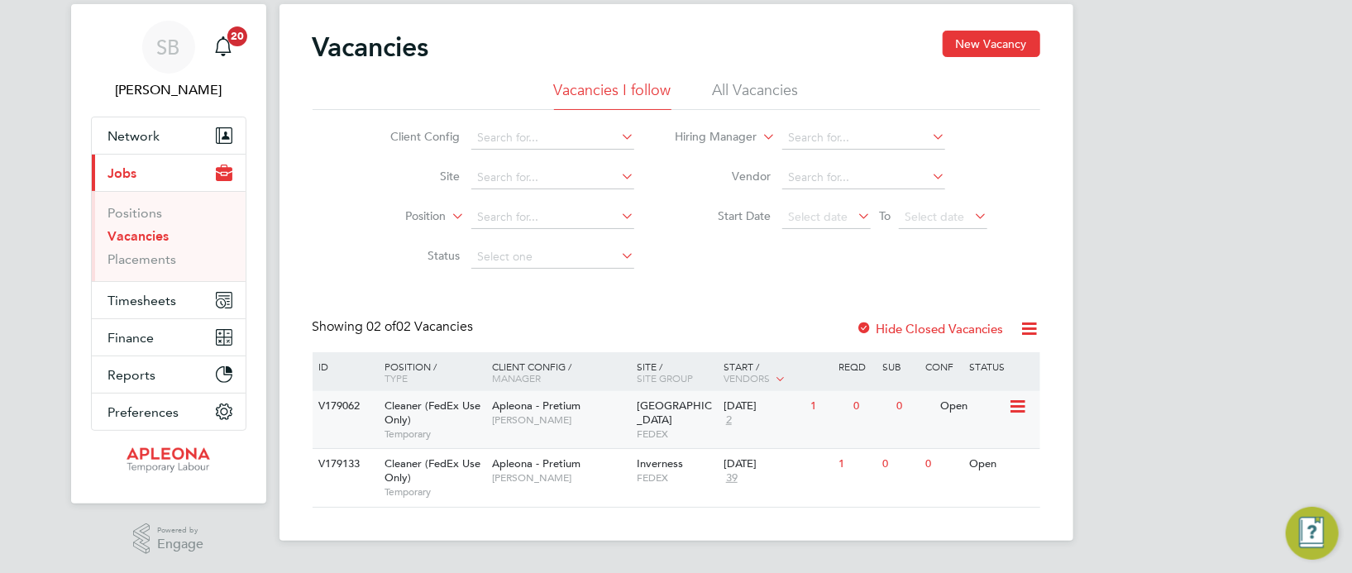
click at [756, 412] on div "[DATE]" at bounding box center [762, 406] width 79 height 14
click at [158, 258] on link "Placements" at bounding box center [142, 259] width 69 height 16
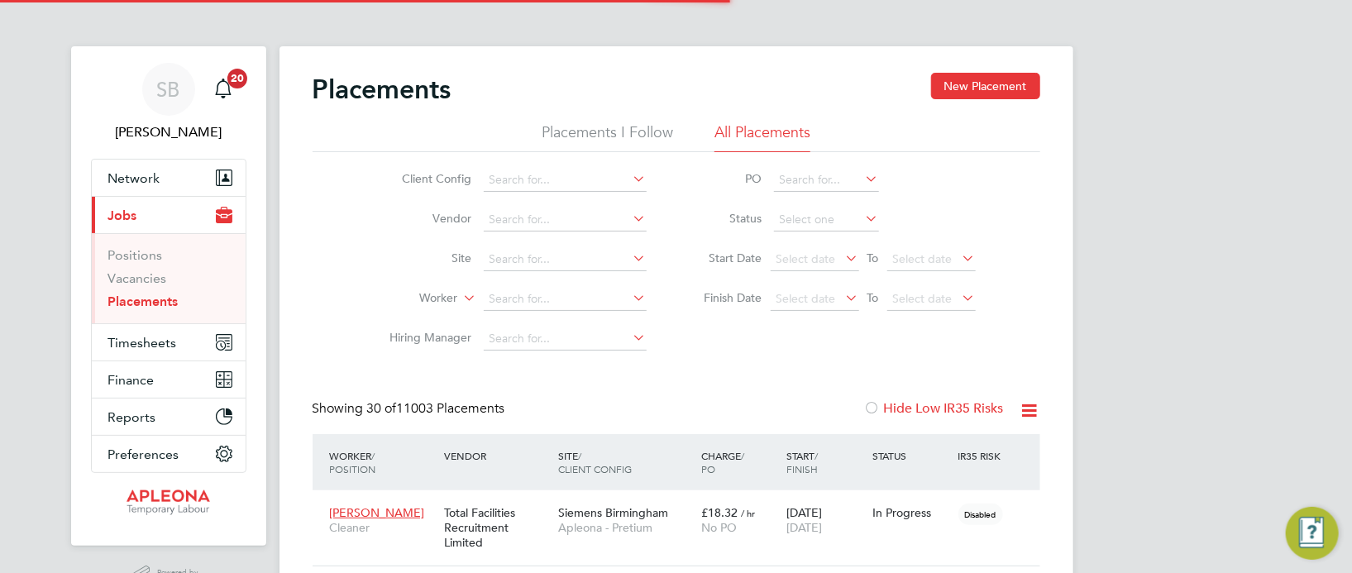
scroll to position [8, 9]
click at [497, 299] on input at bounding box center [565, 299] width 163 height 23
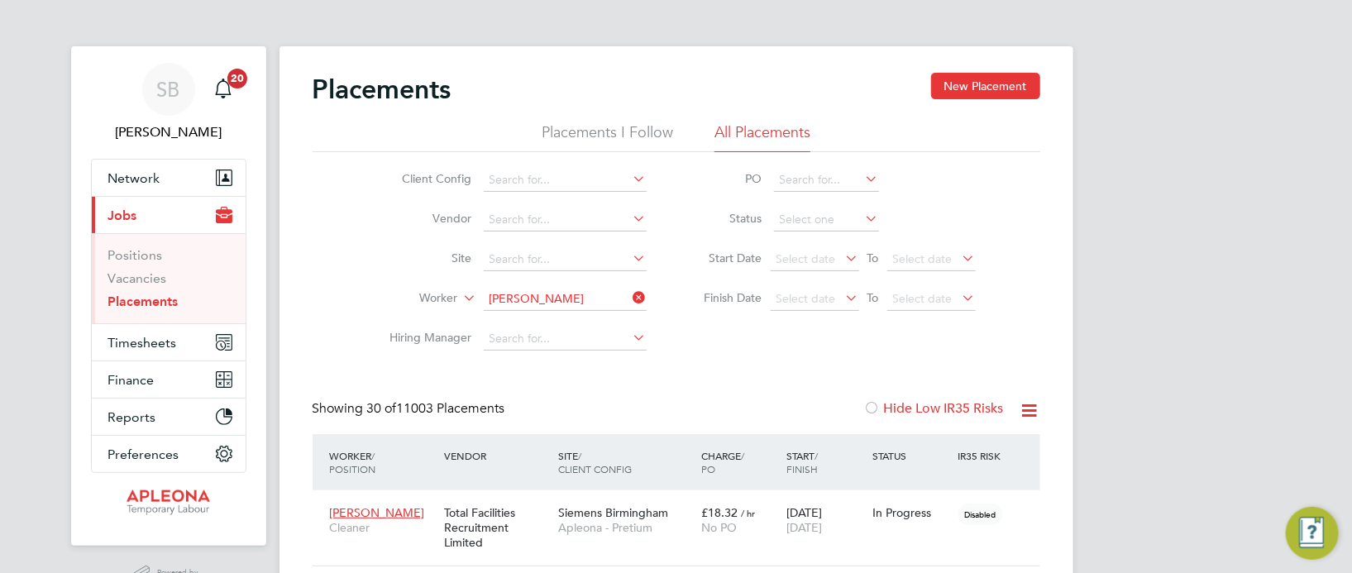
click at [585, 319] on li "Malik Olaniyan" at bounding box center [585, 321] width 204 height 22
type input "Malik Olaniyan"
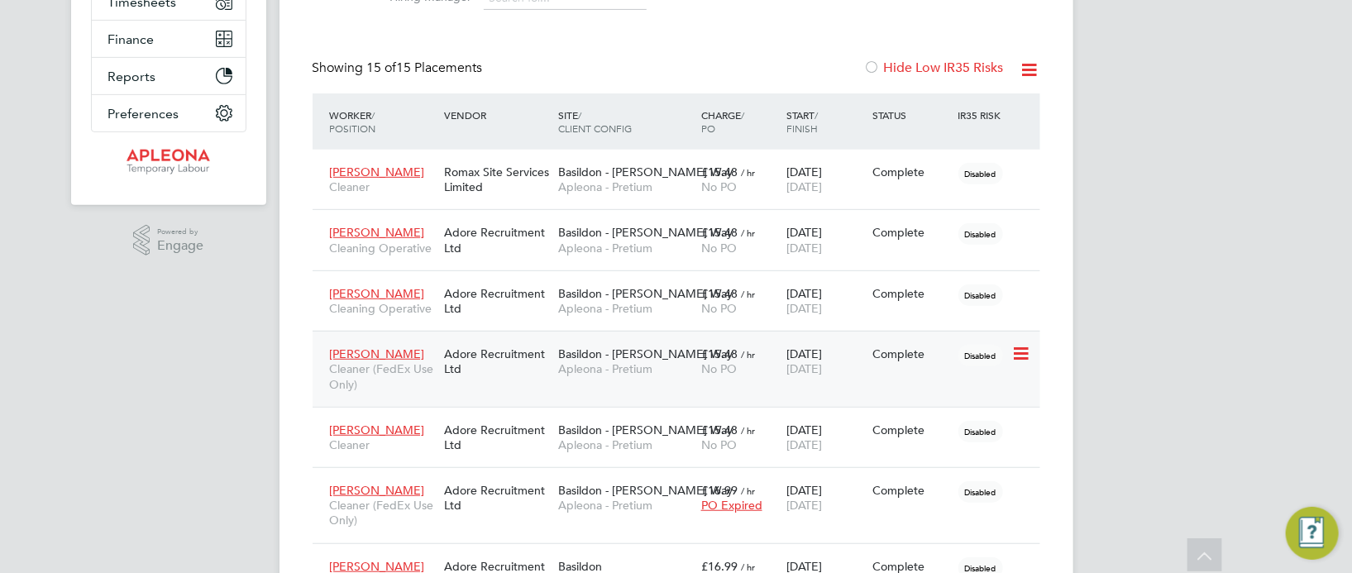
scroll to position [322, 0]
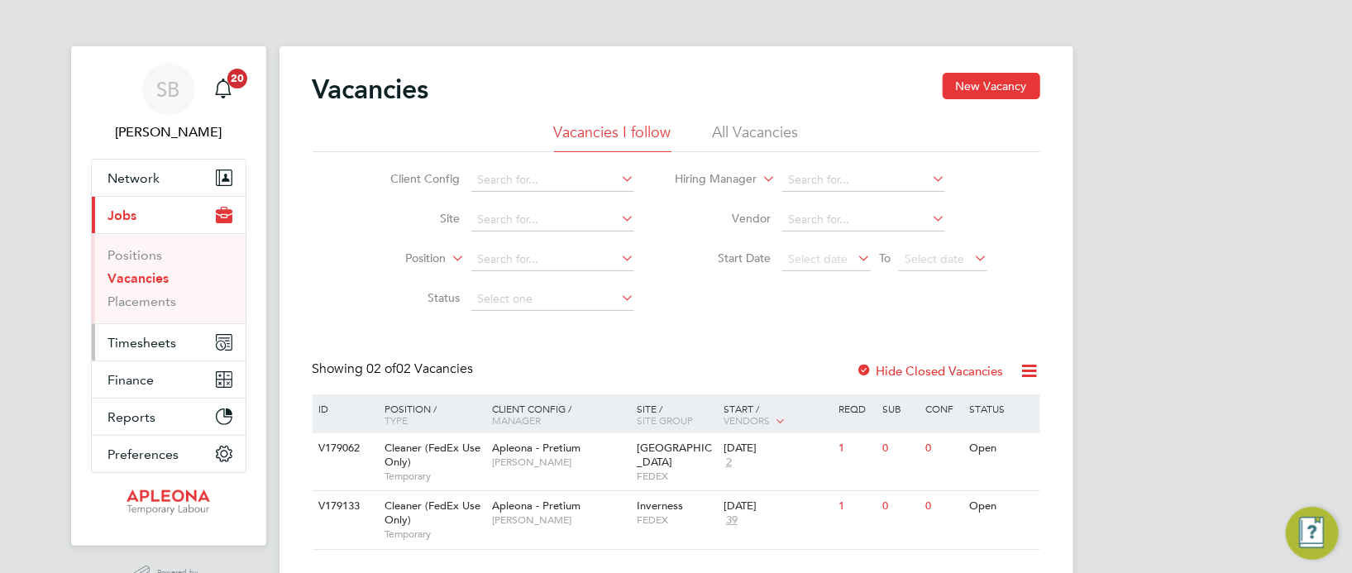
click at [153, 340] on span "Timesheets" at bounding box center [142, 343] width 69 height 16
click at [151, 339] on span "Timesheets" at bounding box center [142, 343] width 69 height 16
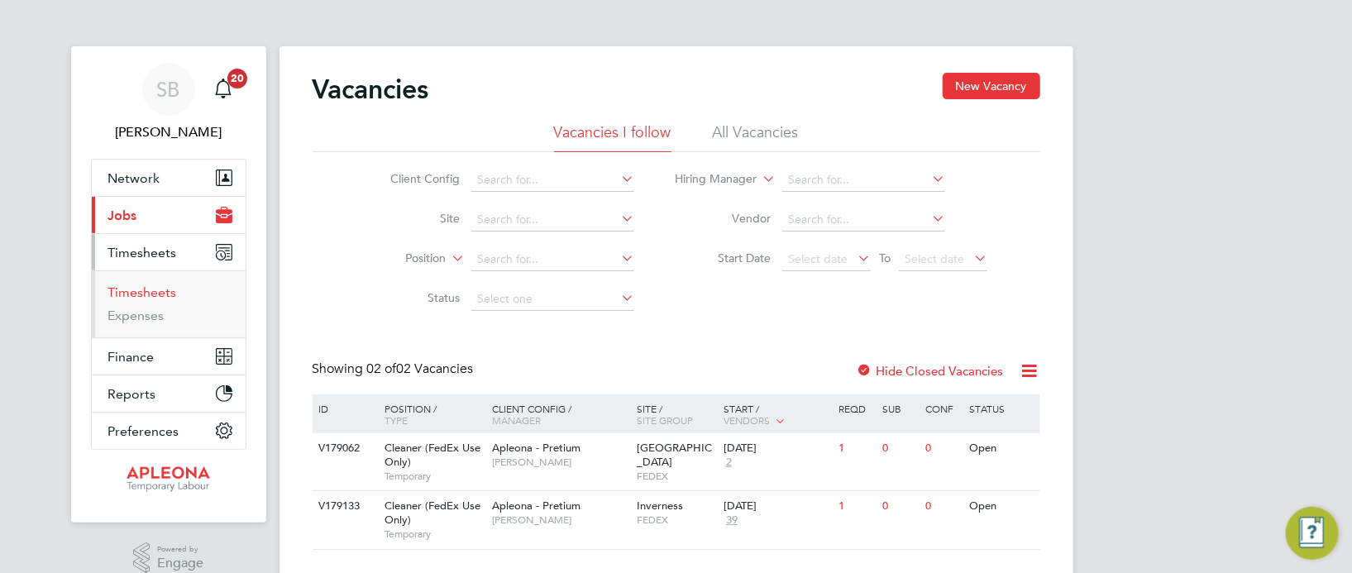
click at [138, 294] on link "Timesheets" at bounding box center [142, 292] width 69 height 16
